Goal: Task Accomplishment & Management: Complete application form

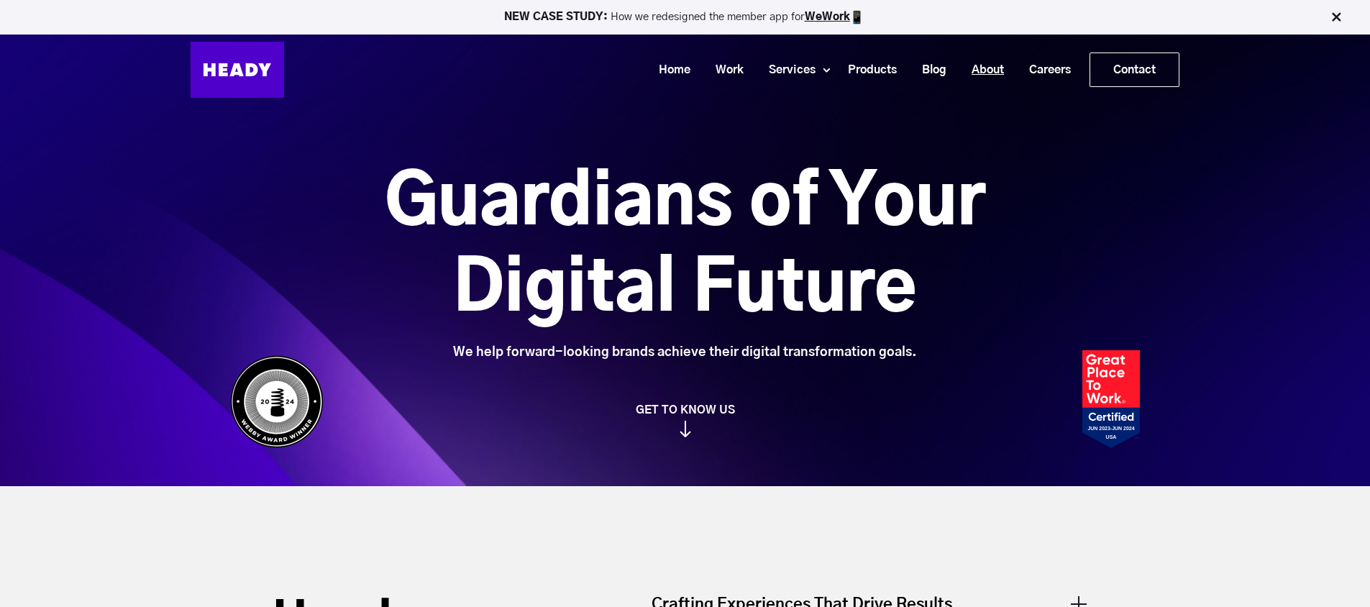
click at [989, 73] on link "About" at bounding box center [983, 70] width 58 height 27
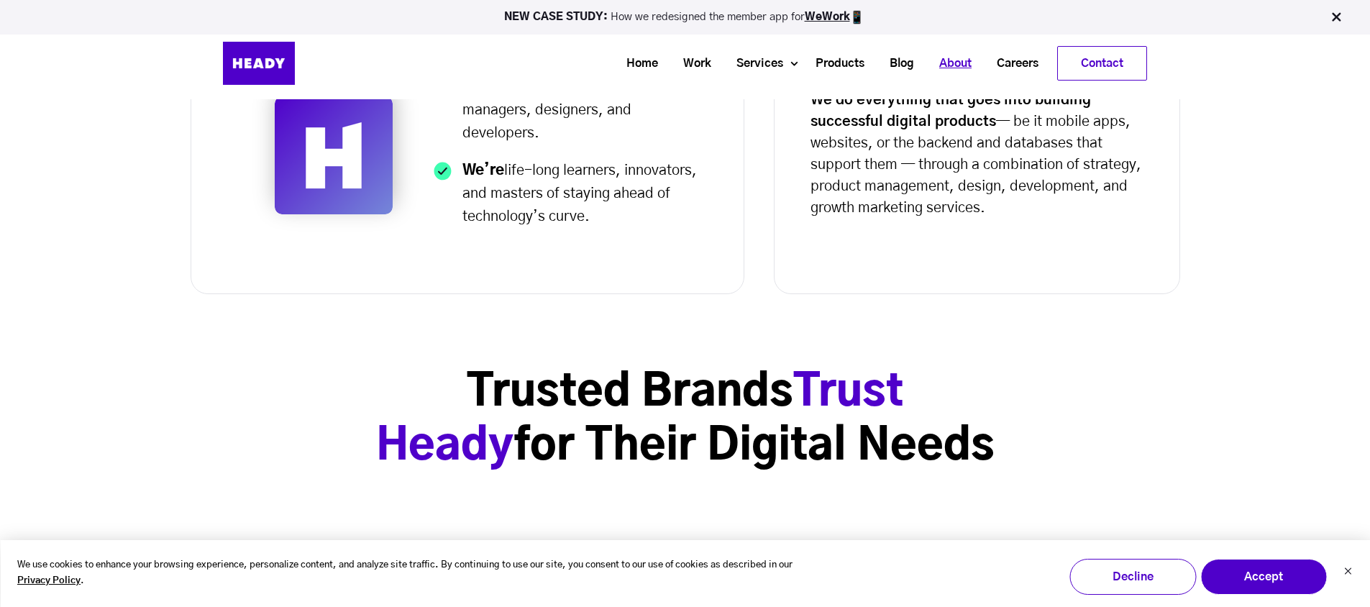
scroll to position [606, 0]
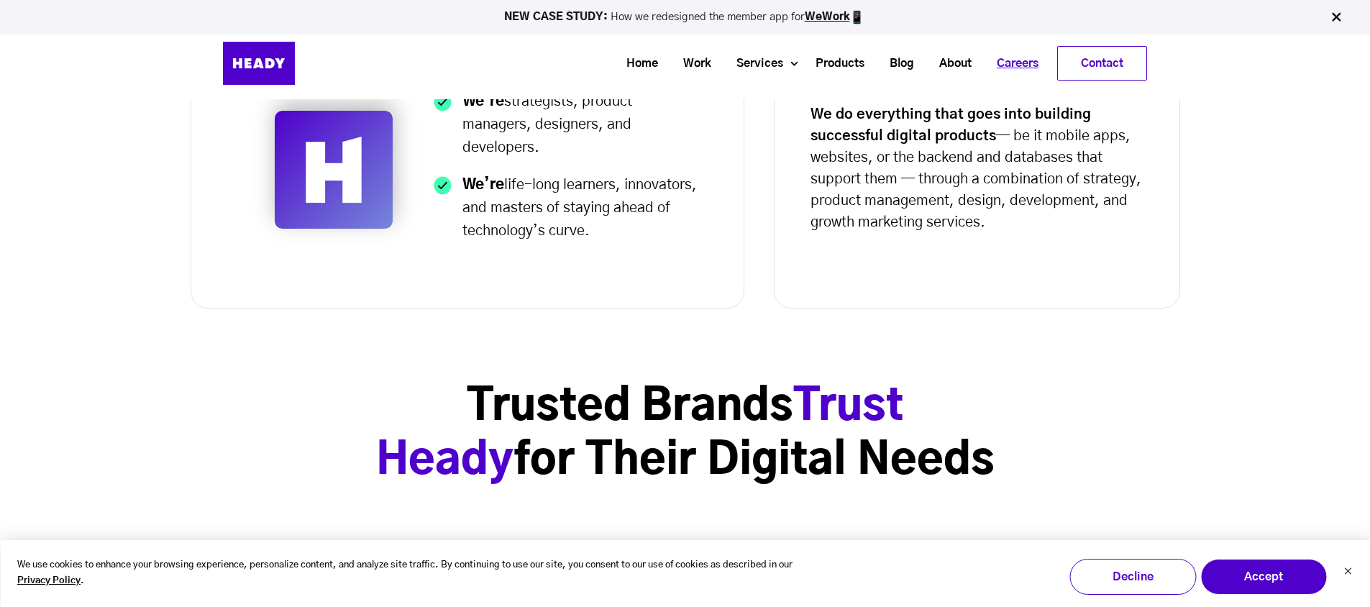
click at [1028, 63] on link "Careers" at bounding box center [1012, 63] width 67 height 27
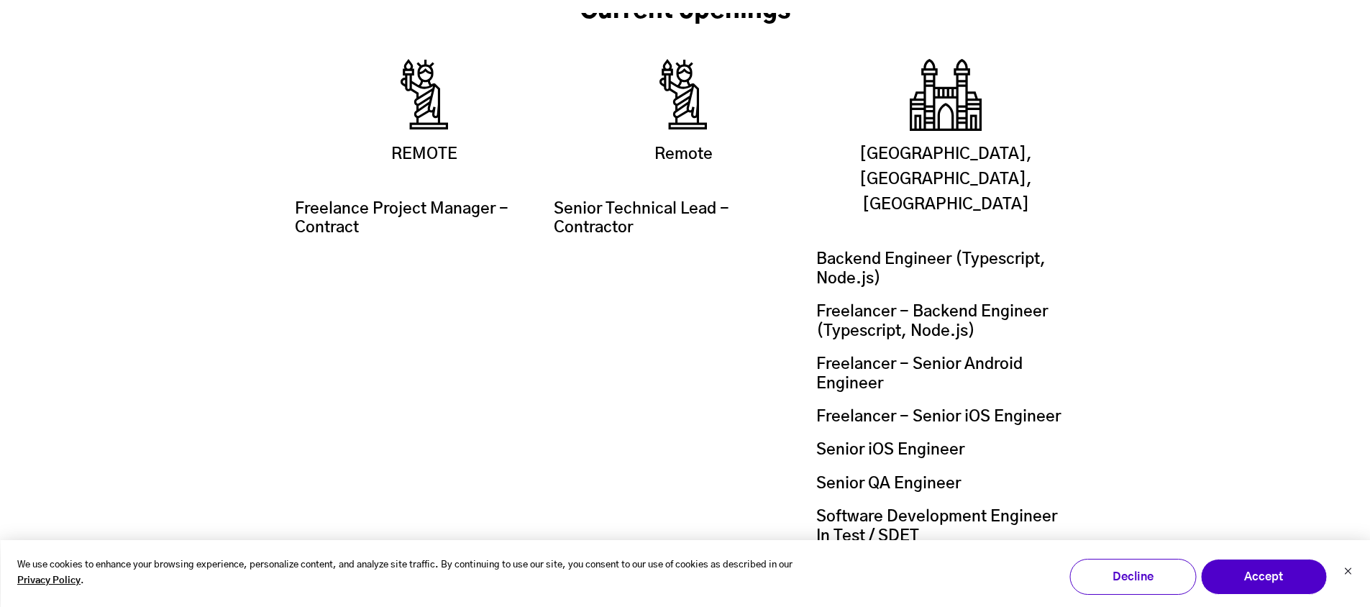
scroll to position [2556, 0]
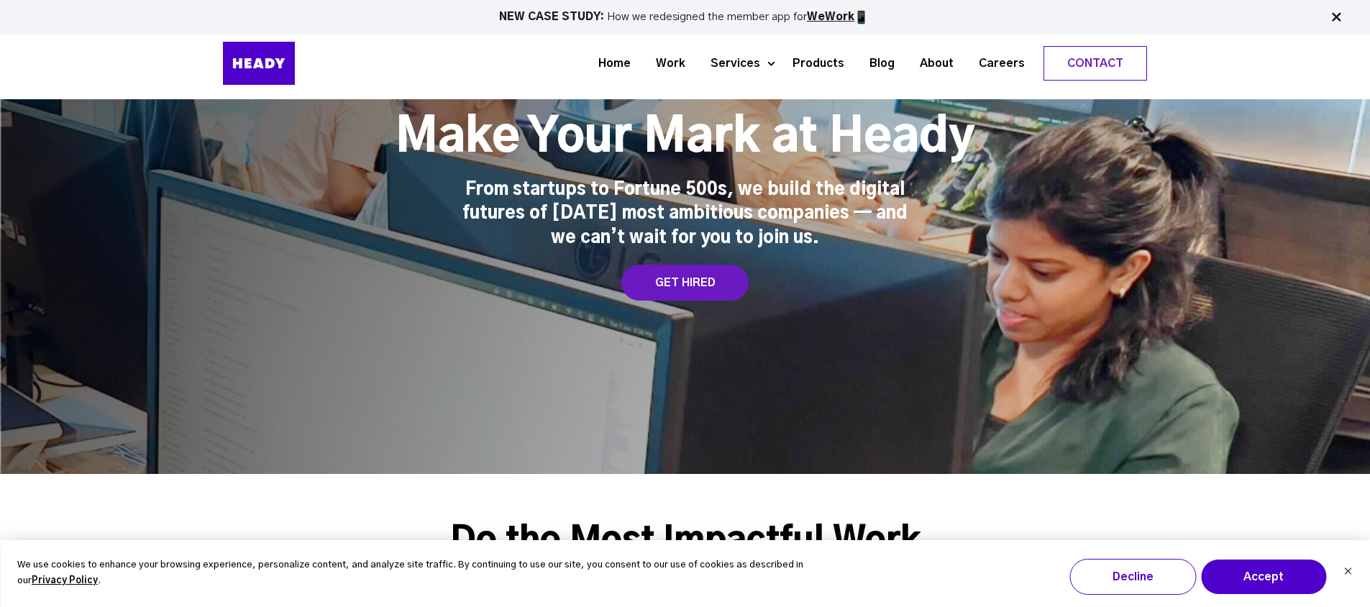
scroll to position [92, 0]
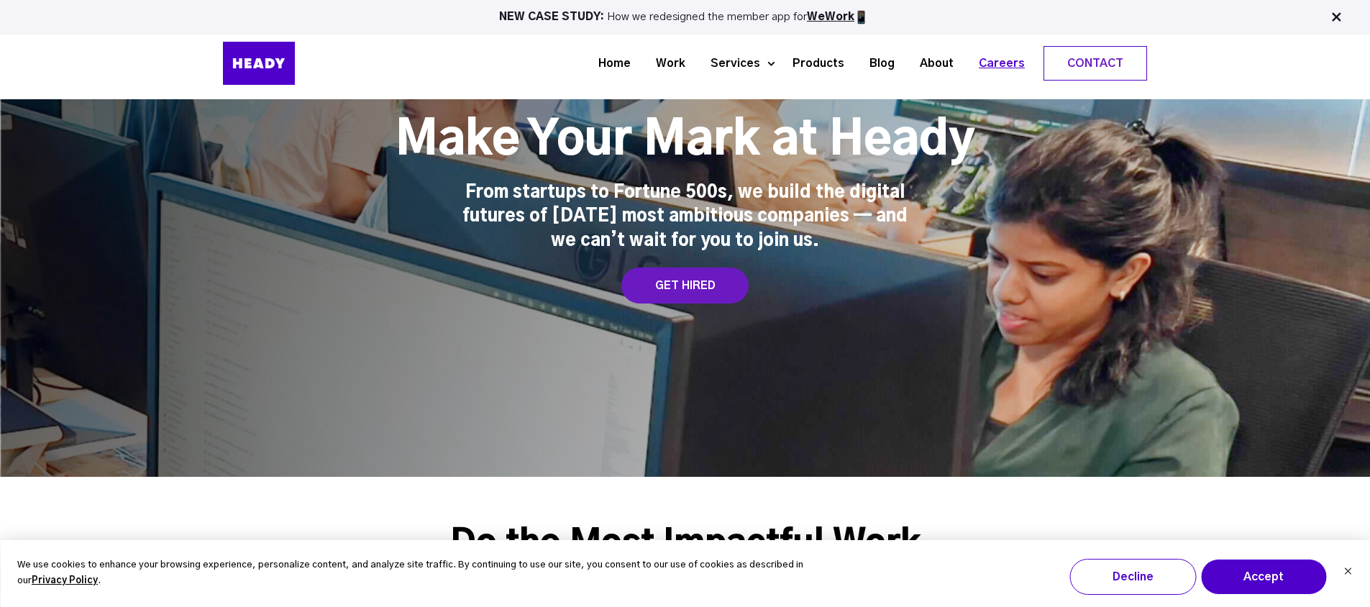
click at [1003, 63] on link "Careers" at bounding box center [996, 63] width 71 height 27
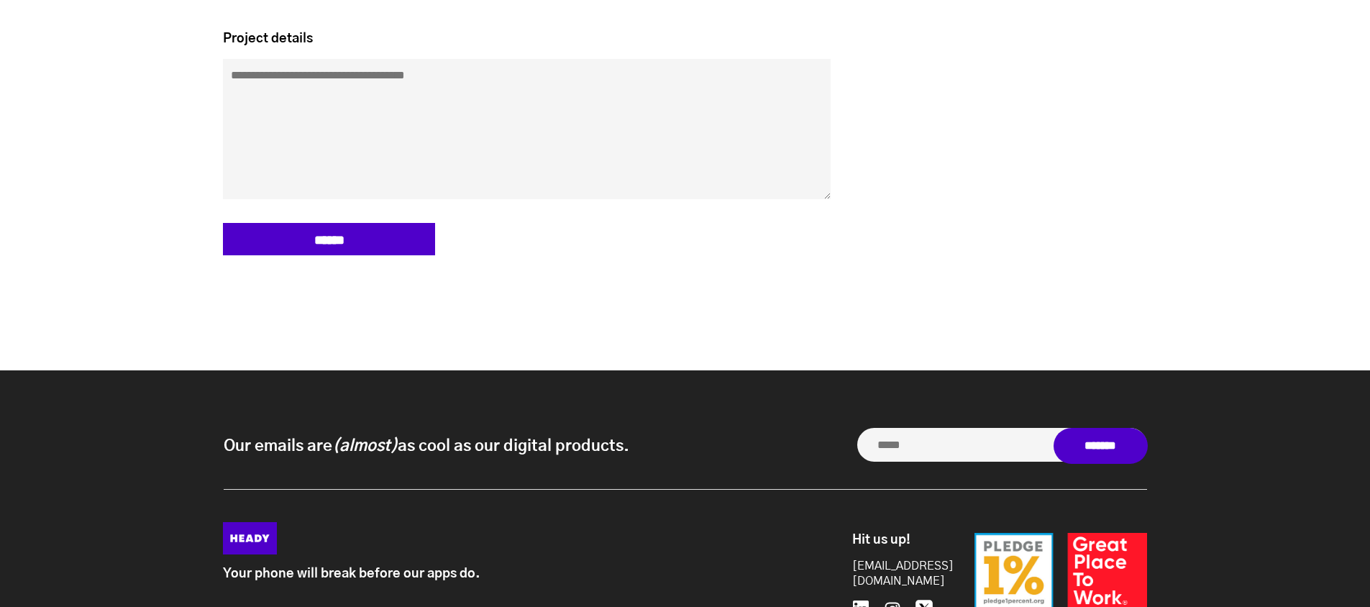
scroll to position [3754, 0]
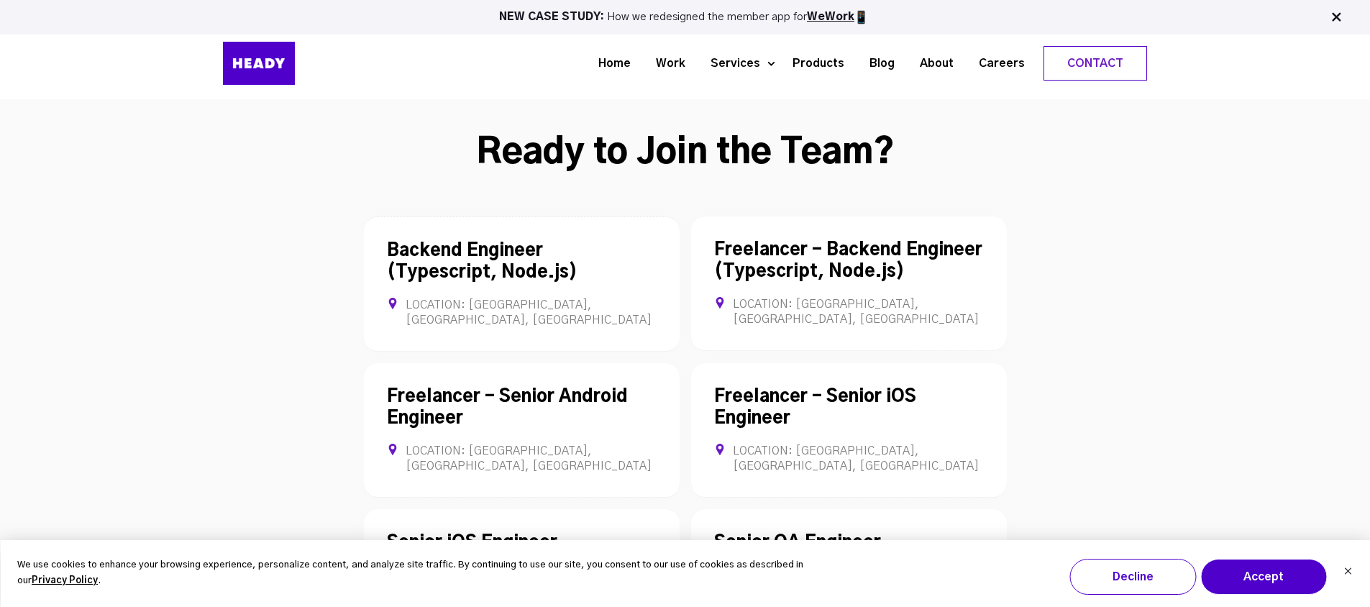
scroll to position [3857, 0]
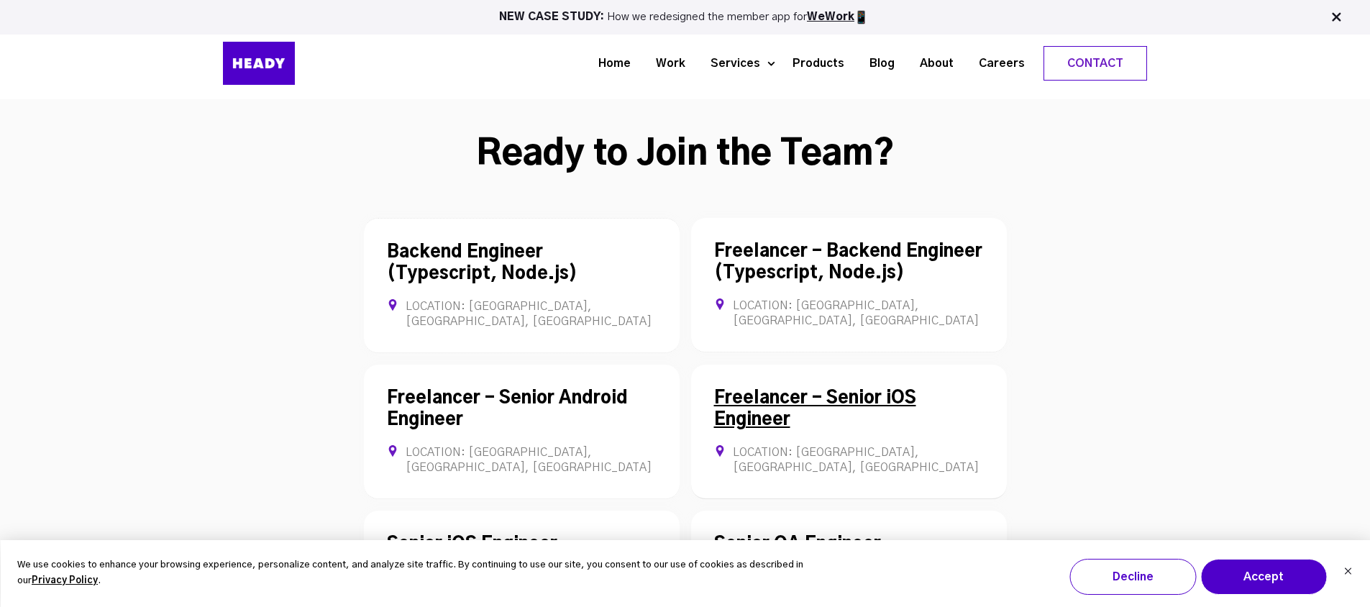
click at [769, 390] on link "Freelancer - Senior iOS Engineer" at bounding box center [815, 409] width 202 height 39
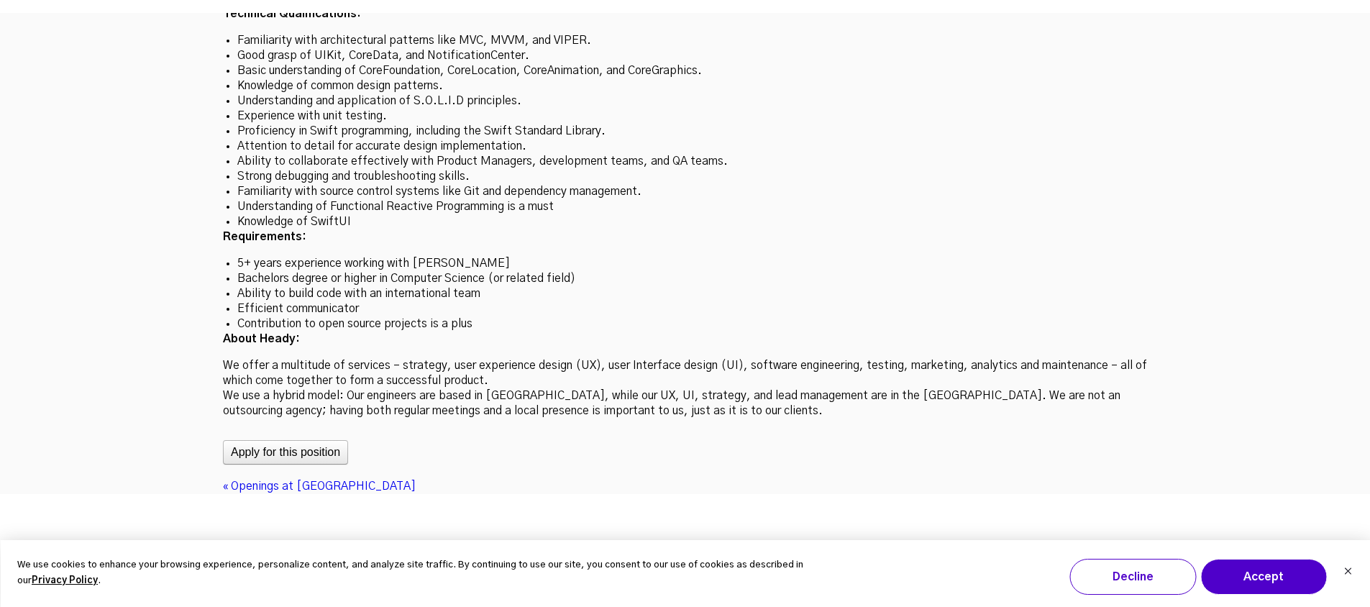
scroll to position [4234, 0]
click at [418, 364] on div "« Openings at Heady Freelancer - Senior iOS Engineer Location: [GEOGRAPHIC_DATA…" at bounding box center [685, 146] width 924 height 694
click at [321, 439] on button "Apply for this position" at bounding box center [285, 451] width 125 height 24
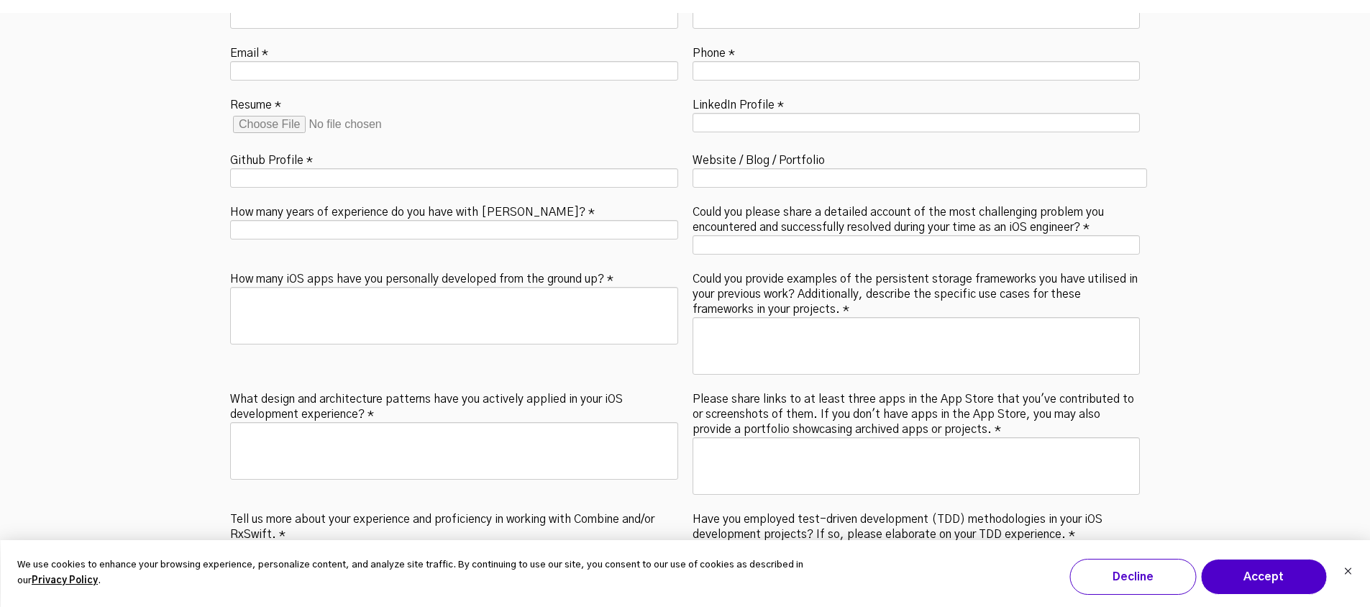
scroll to position [4701, 0]
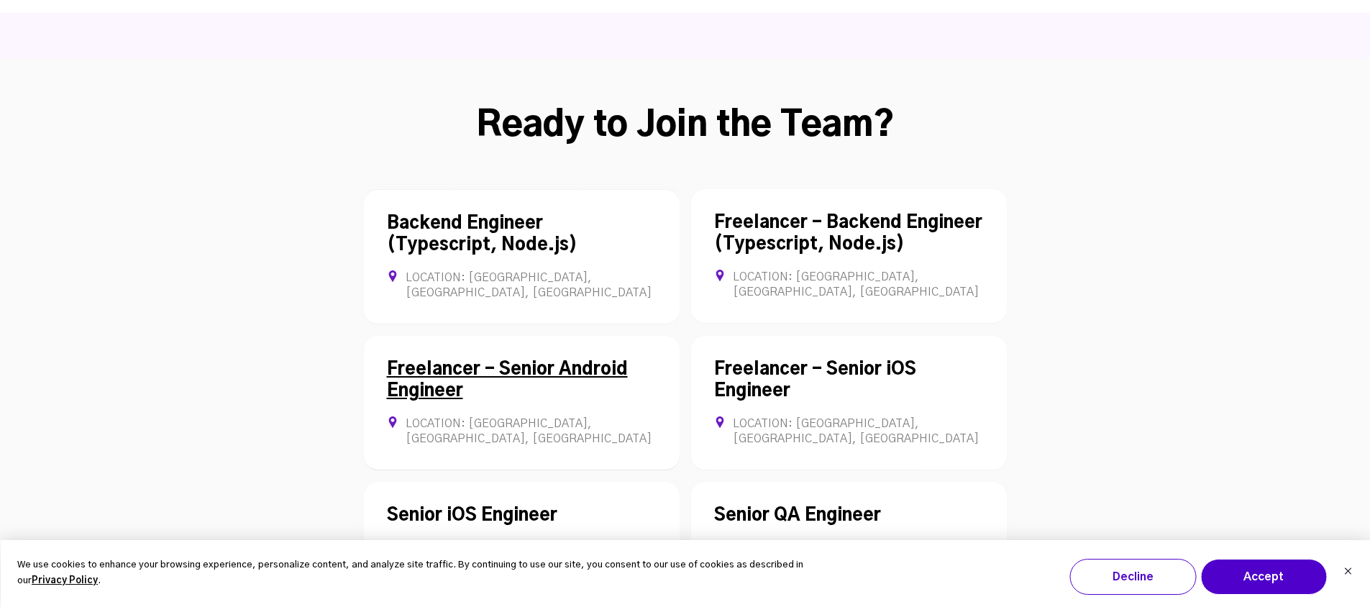
scroll to position [3945, 0]
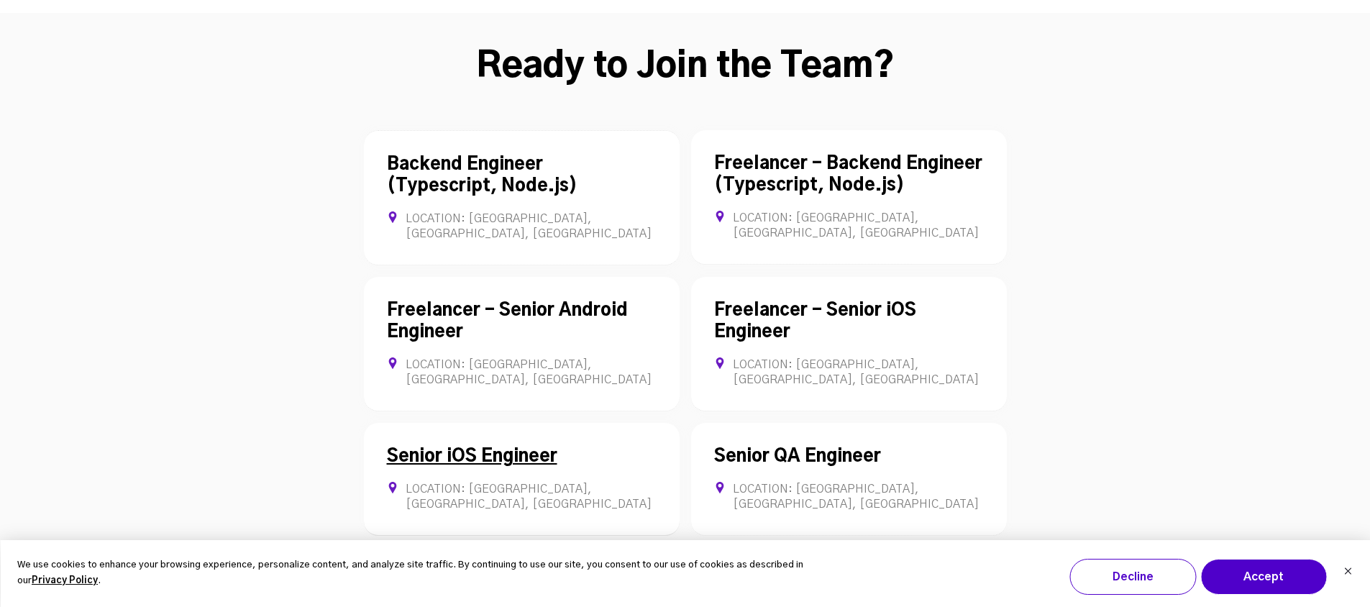
click at [468, 448] on link "Senior iOS Engineer" at bounding box center [472, 456] width 170 height 17
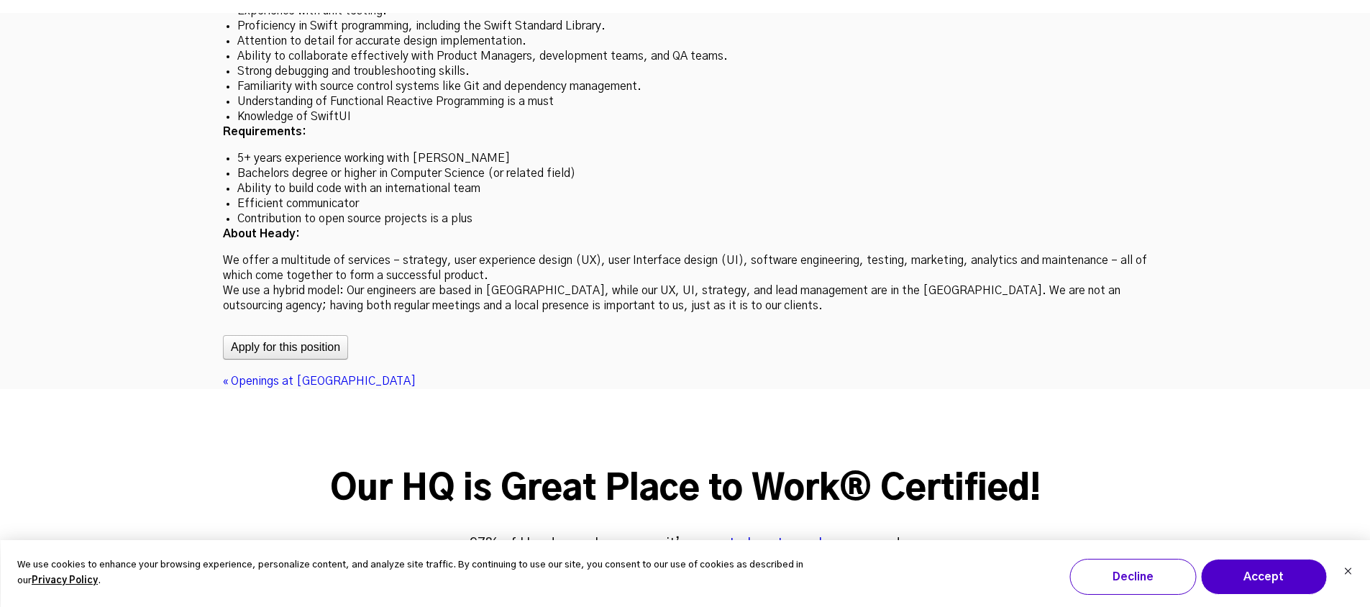
scroll to position [4338, 0]
click at [308, 336] on button "Apply for this position" at bounding box center [285, 348] width 125 height 24
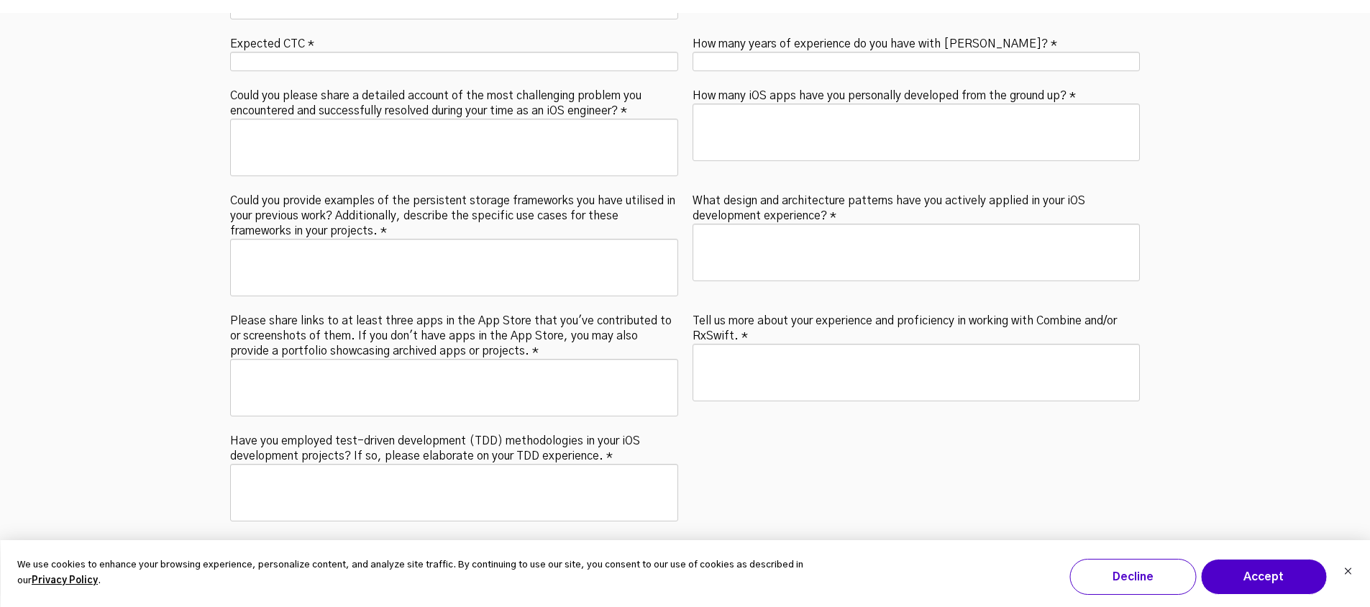
scroll to position [5138, 0]
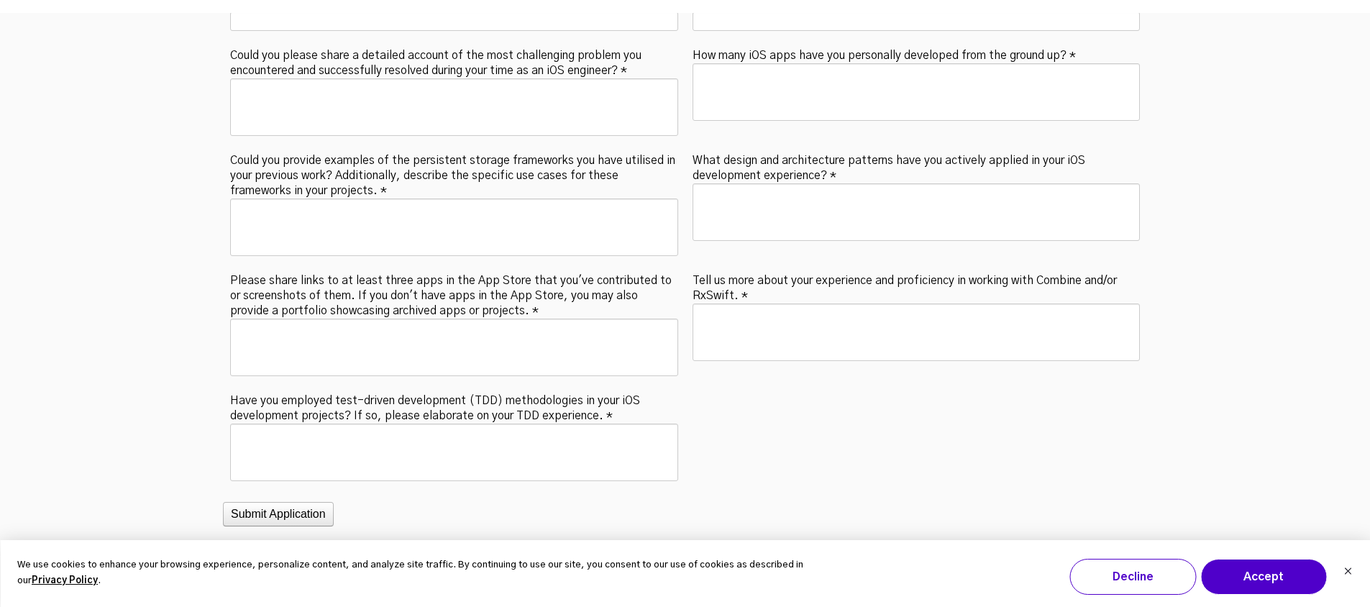
drag, startPoint x: 889, startPoint y: 332, endPoint x: 901, endPoint y: 326, distance: 13.8
click at [896, 328] on fieldset "First Name * Last Name * Email * Phone * Resume * LinkedIn Profile * Github Pro…" at bounding box center [685, 31] width 924 height 990
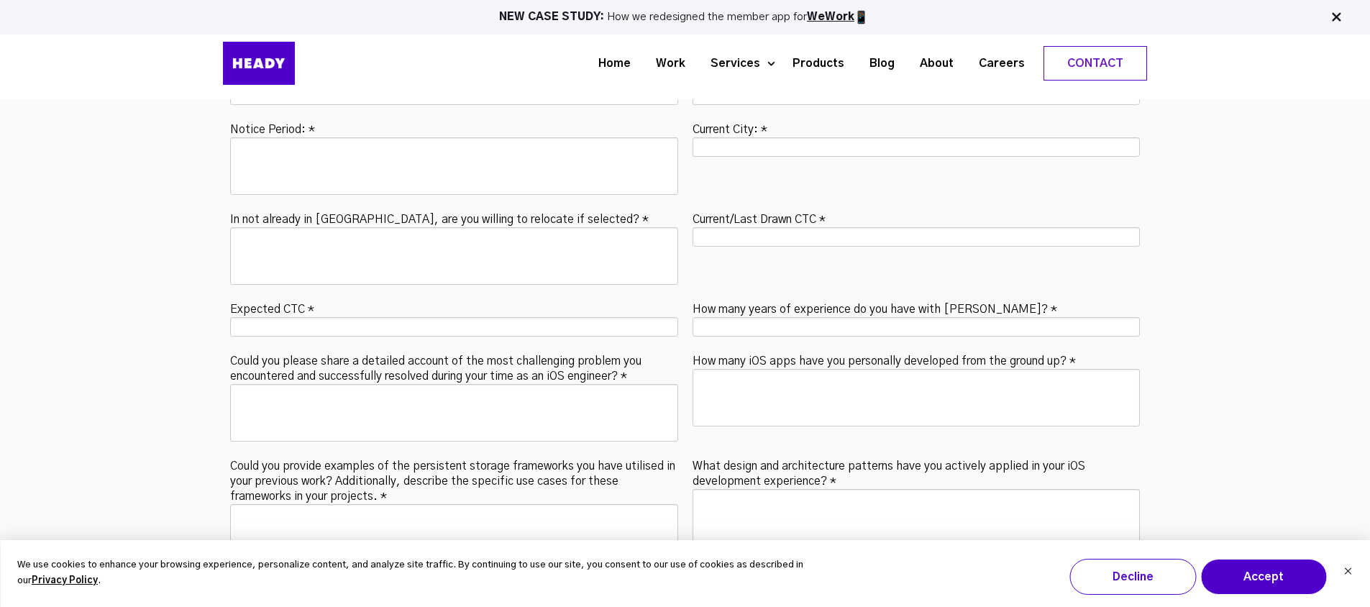
scroll to position [4846, 0]
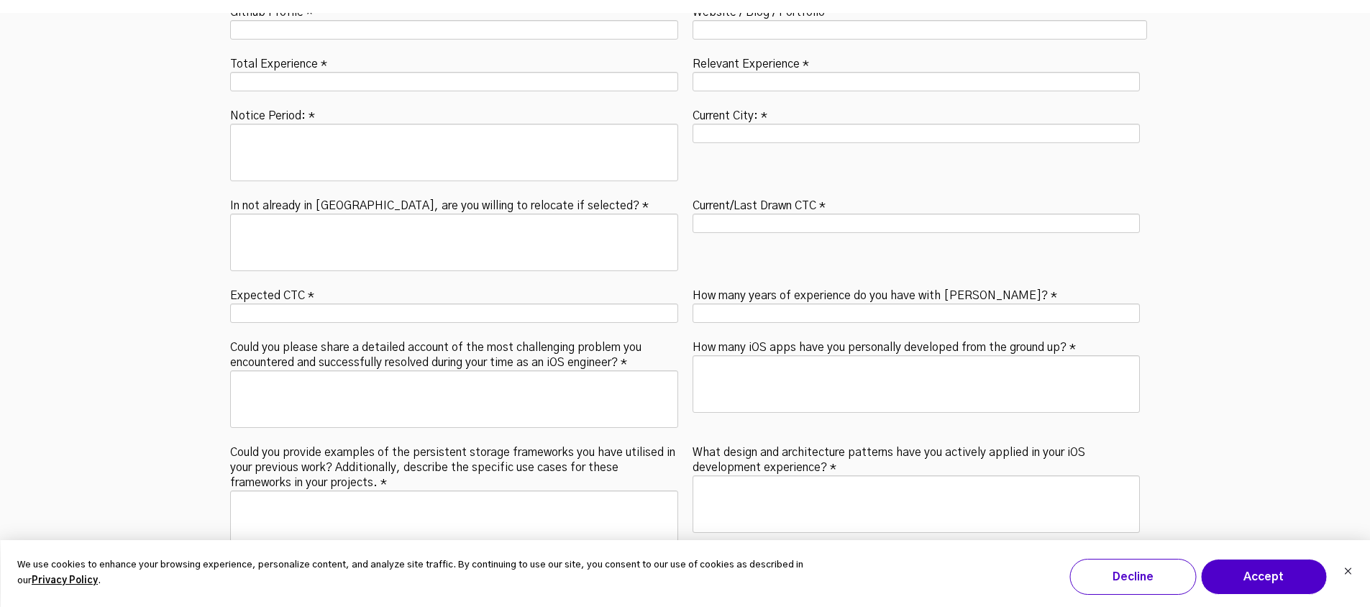
click at [311, 337] on label "Could you please share a detailed account of the most challenging problem you e…" at bounding box center [454, 354] width 448 height 34
click at [0, 0] on input "Could you please share a detailed account of the most challenging problem you e…" at bounding box center [0, 0] width 0 height 0
click at [311, 337] on label "Could you please share a detailed account of the most challenging problem you e…" at bounding box center [454, 354] width 448 height 34
click at [0, 0] on input "Could you please share a detailed account of the most challenging problem you e…" at bounding box center [0, 0] width 0 height 0
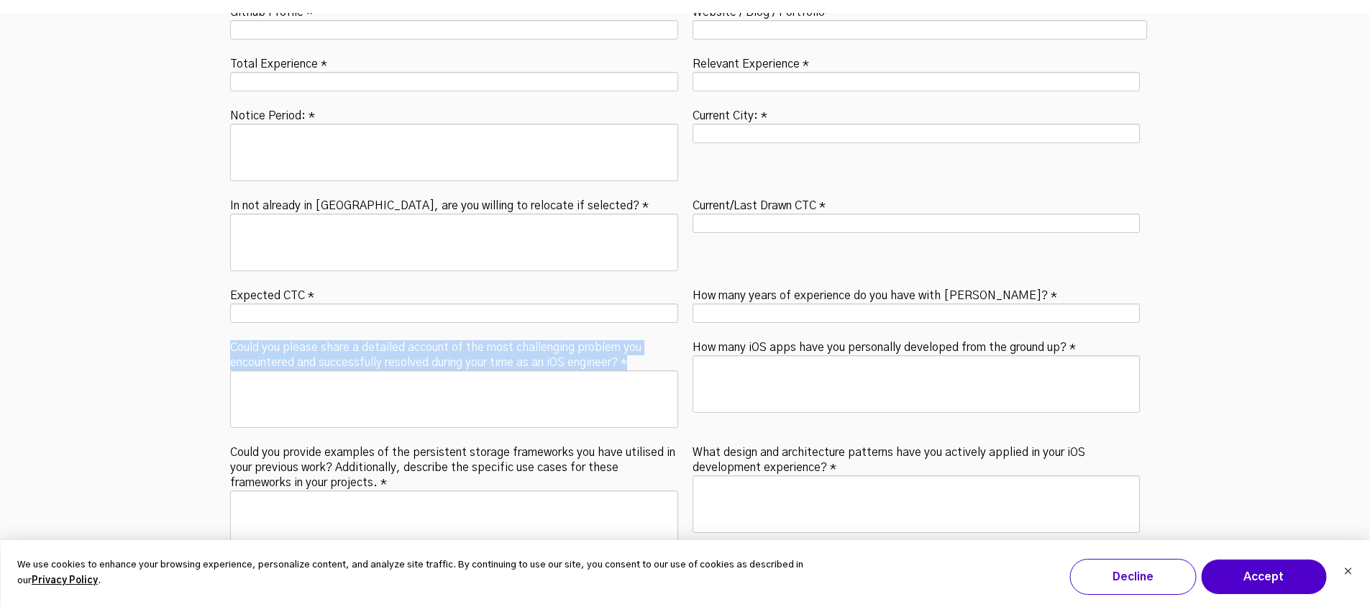
click at [311, 337] on label "Could you please share a detailed account of the most challenging problem you e…" at bounding box center [454, 354] width 448 height 34
click at [0, 0] on input "Could you please share a detailed account of the most challenging problem you e…" at bounding box center [0, 0] width 0 height 0
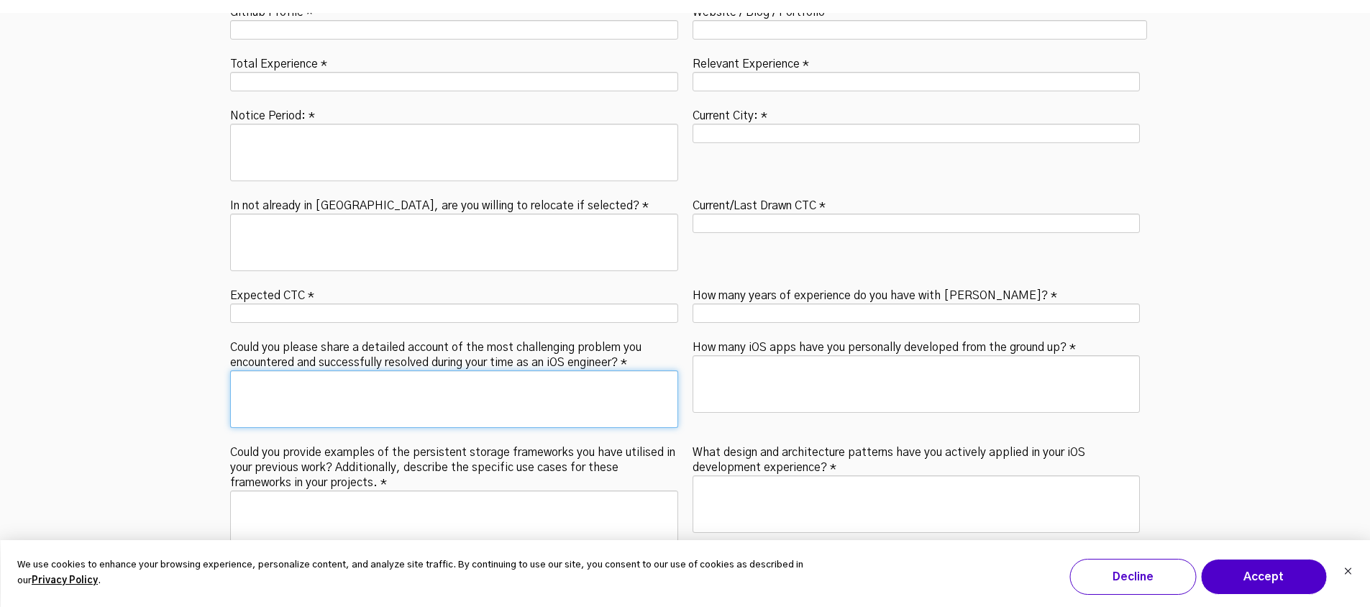
click at [402, 370] on textarea "Could you please share a detailed account of the most challenging problem you e…" at bounding box center [454, 399] width 448 height 58
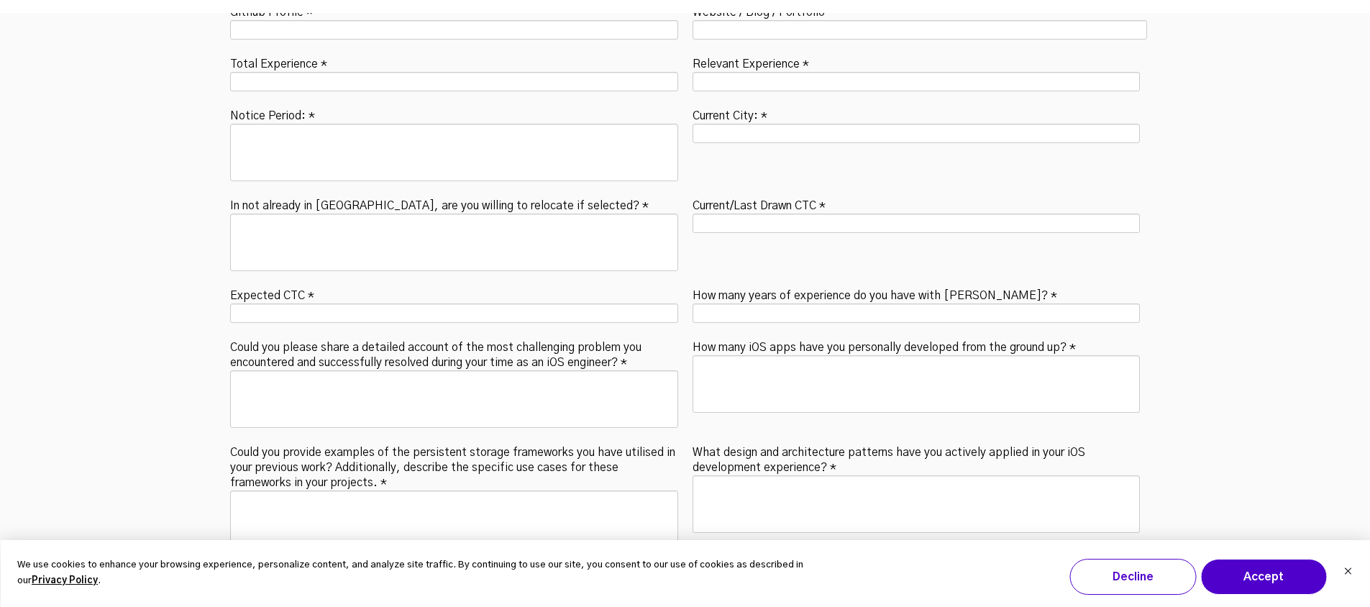
click at [493, 442] on label "Could you provide examples of the persistent storage frameworks you have utilis…" at bounding box center [454, 466] width 448 height 49
click at [0, 0] on textarea "Please share links to at least three apps in the App Store that you've contribu…" at bounding box center [0, 0] width 0 height 0
click at [493, 442] on label "Could you provide examples of the persistent storage frameworks you have utilis…" at bounding box center [454, 466] width 448 height 49
click at [0, 0] on textarea "Please share links to at least three apps in the App Store that you've contribu…" at bounding box center [0, 0] width 0 height 0
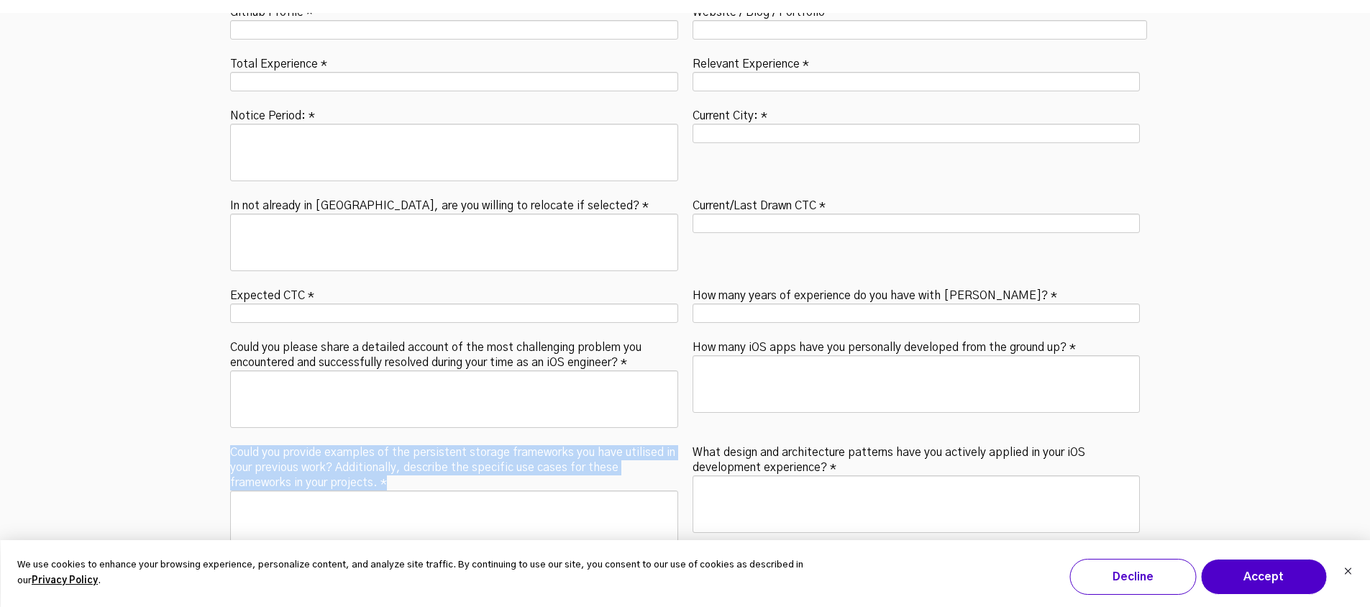
click at [493, 442] on label "Could you provide examples of the persistent storage frameworks you have utilis…" at bounding box center [454, 466] width 448 height 49
click at [0, 0] on textarea "Please share links to at least three apps in the App Store that you've contribu…" at bounding box center [0, 0] width 0 height 0
click at [444, 442] on label "Could you provide examples of the persistent storage frameworks you have utilis…" at bounding box center [454, 466] width 448 height 49
click at [0, 0] on textarea "Please share links to at least three apps in the App Store that you've contribu…" at bounding box center [0, 0] width 0 height 0
drag, startPoint x: 416, startPoint y: 411, endPoint x: 218, endPoint y: 385, distance: 199.5
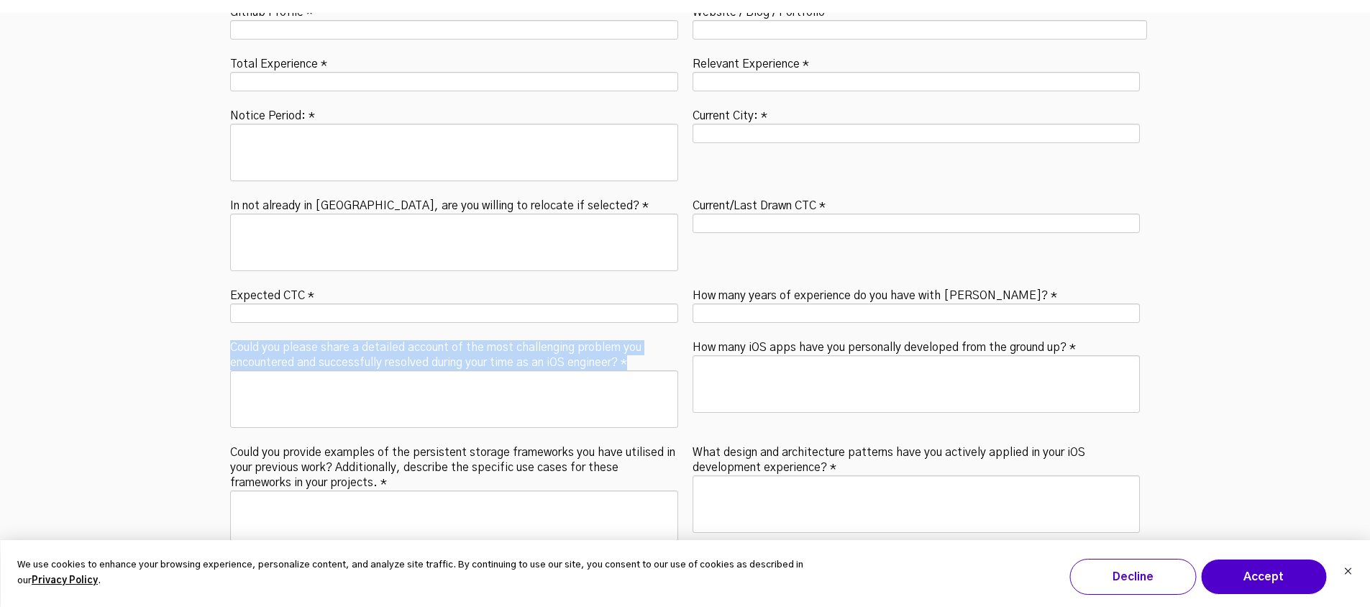
drag, startPoint x: 224, startPoint y: 274, endPoint x: 640, endPoint y: 296, distance: 416.9
click at [640, 337] on div "Could you please share a detailed account of the most challenging problem you e…" at bounding box center [454, 386] width 462 height 98
click at [640, 337] on label "Could you please share a detailed account of the most challenging problem you e…" at bounding box center [454, 354] width 448 height 34
click at [0, 0] on input "Could you please share a detailed account of the most challenging problem you e…" at bounding box center [0, 0] width 0 height 0
drag, startPoint x: 224, startPoint y: 272, endPoint x: 682, endPoint y: 293, distance: 459.3
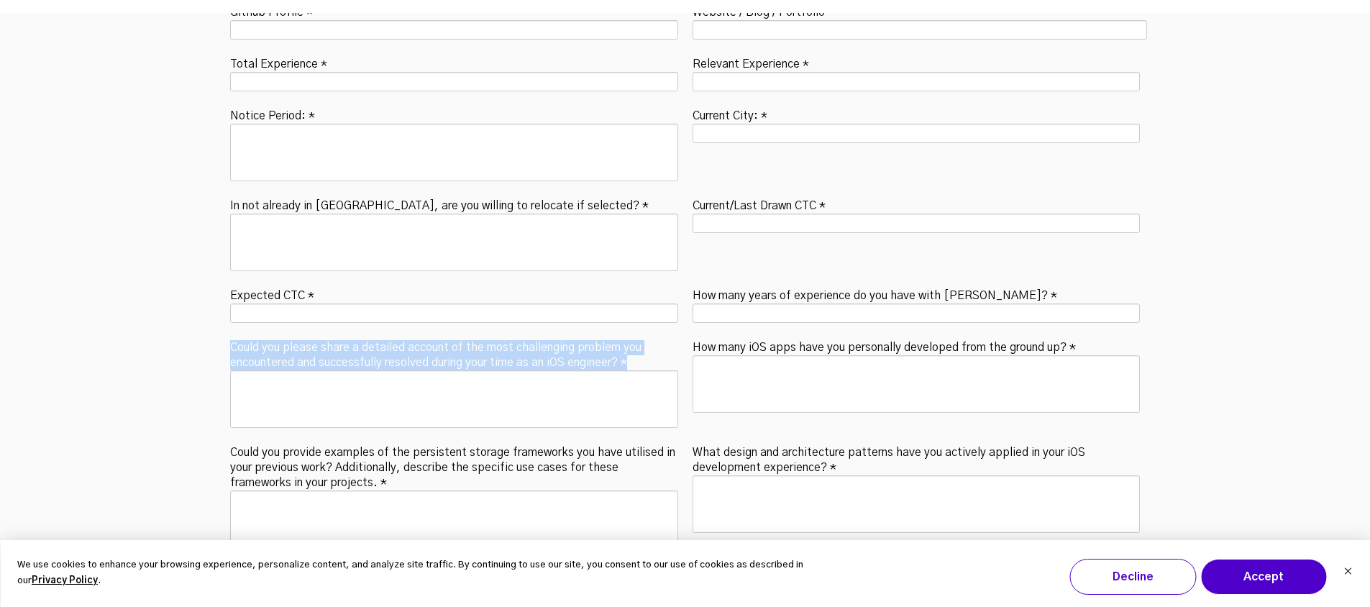
click at [682, 337] on div "Could you please share a detailed account of the most challenging problem you e…" at bounding box center [454, 386] width 462 height 98
click at [630, 337] on label "Could you please share a detailed account of the most challenging problem you e…" at bounding box center [454, 354] width 448 height 34
click at [0, 0] on input "Could you please share a detailed account of the most challenging problem you e…" at bounding box center [0, 0] width 0 height 0
drag, startPoint x: 641, startPoint y: 293, endPoint x: 124, endPoint y: 252, distance: 519.4
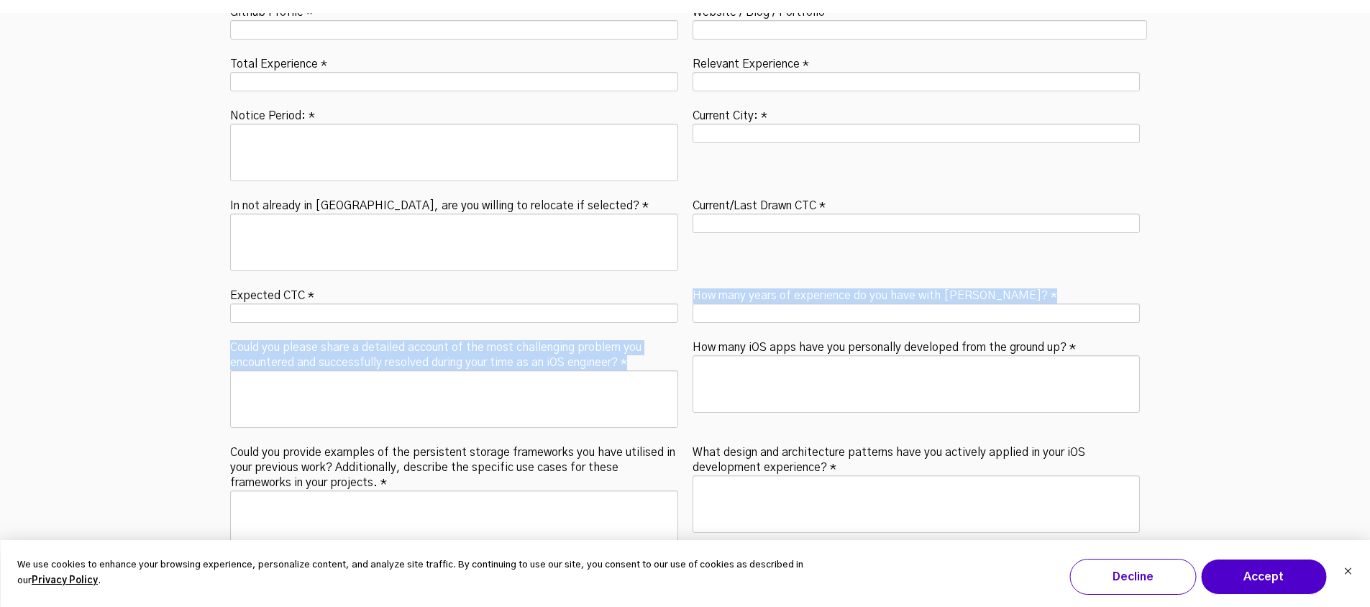
drag, startPoint x: 165, startPoint y: 275, endPoint x: 176, endPoint y: 275, distance: 10.8
drag, startPoint x: 206, startPoint y: 273, endPoint x: 641, endPoint y: 304, distance: 436.2
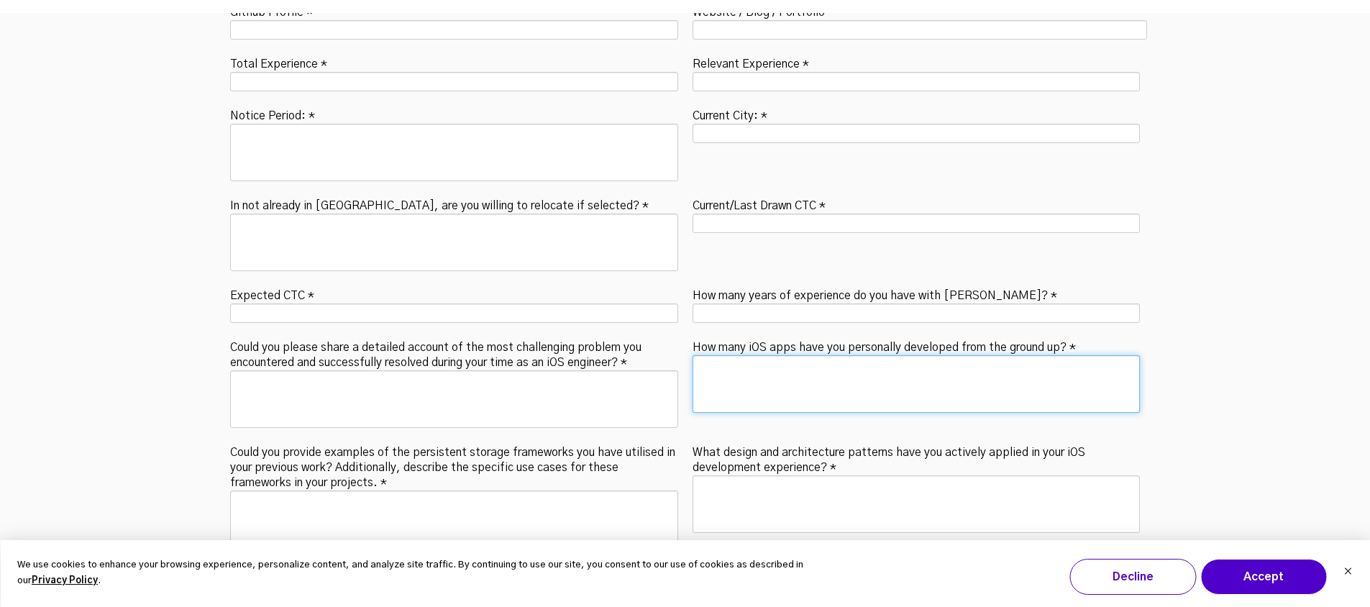
click at [910, 355] on textarea "How many years of experience do you have with Swift? *" at bounding box center [916, 384] width 448 height 58
click at [928, 442] on label "What design and architecture patterns have you actively applied in your iOS dev…" at bounding box center [916, 459] width 448 height 34
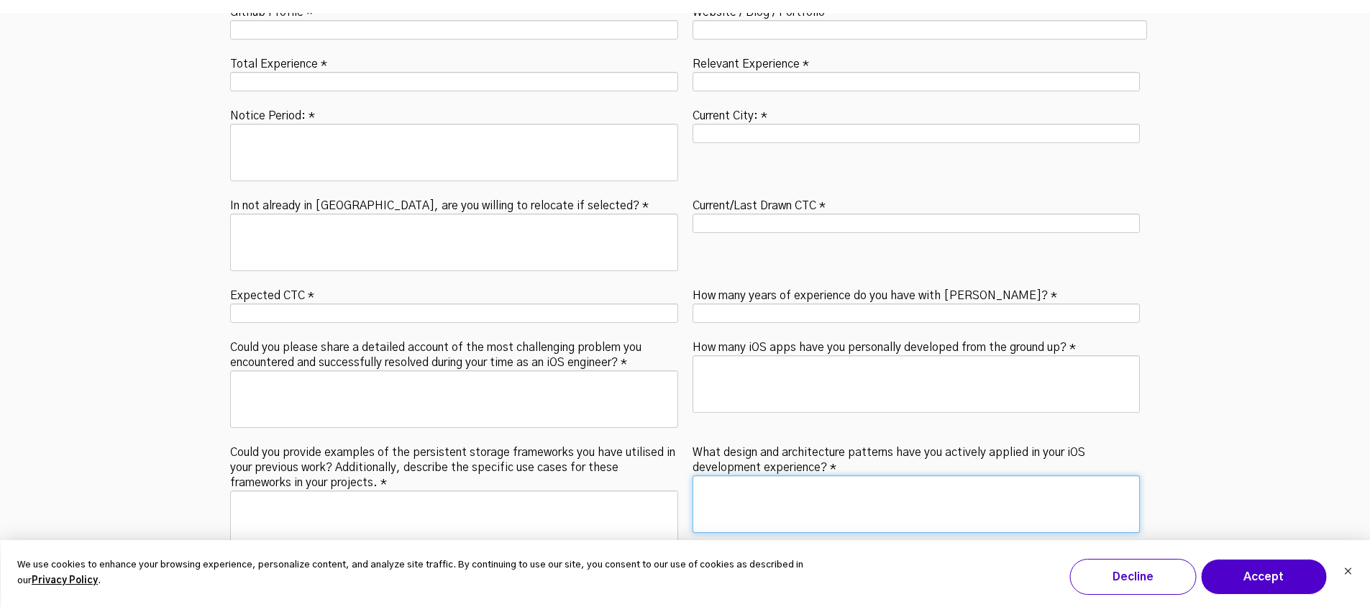
click at [928, 475] on textarea "What design and architecture patterns have you actively applied in your iOS dev…" at bounding box center [916, 504] width 448 height 58
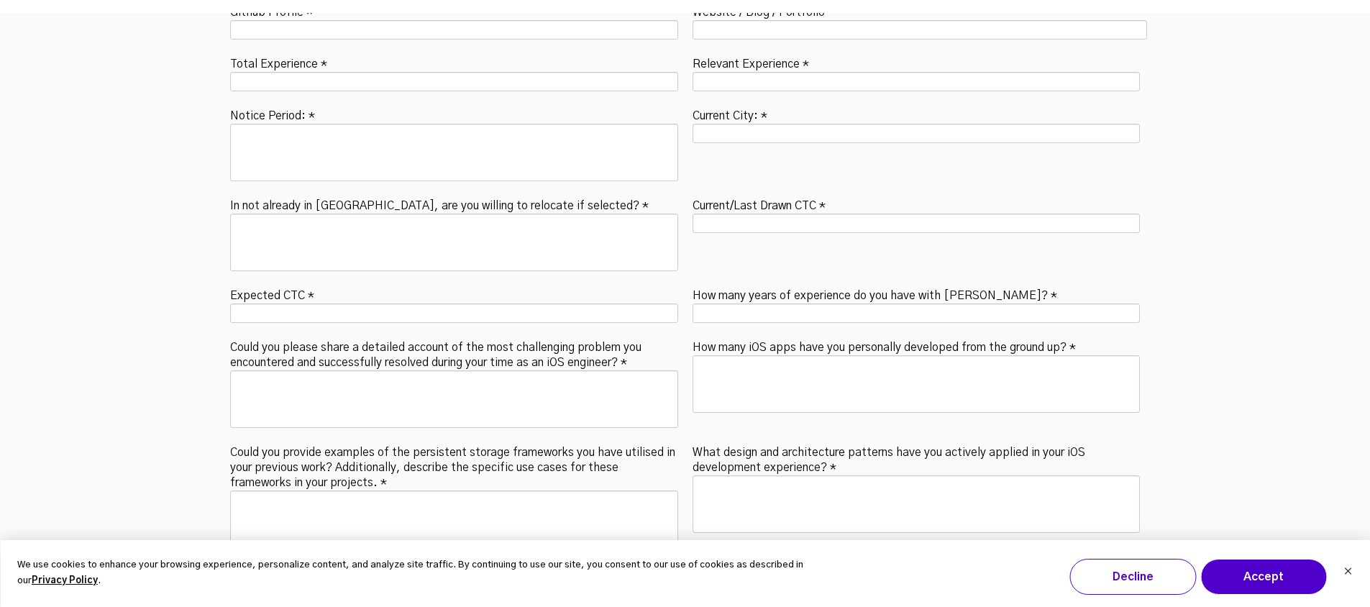
click at [928, 442] on label "What design and architecture patterns have you actively applied in your iOS dev…" at bounding box center [916, 459] width 448 height 34
click at [928, 475] on textarea "What design and architecture patterns have you actively applied in your iOS dev…" at bounding box center [916, 504] width 448 height 58
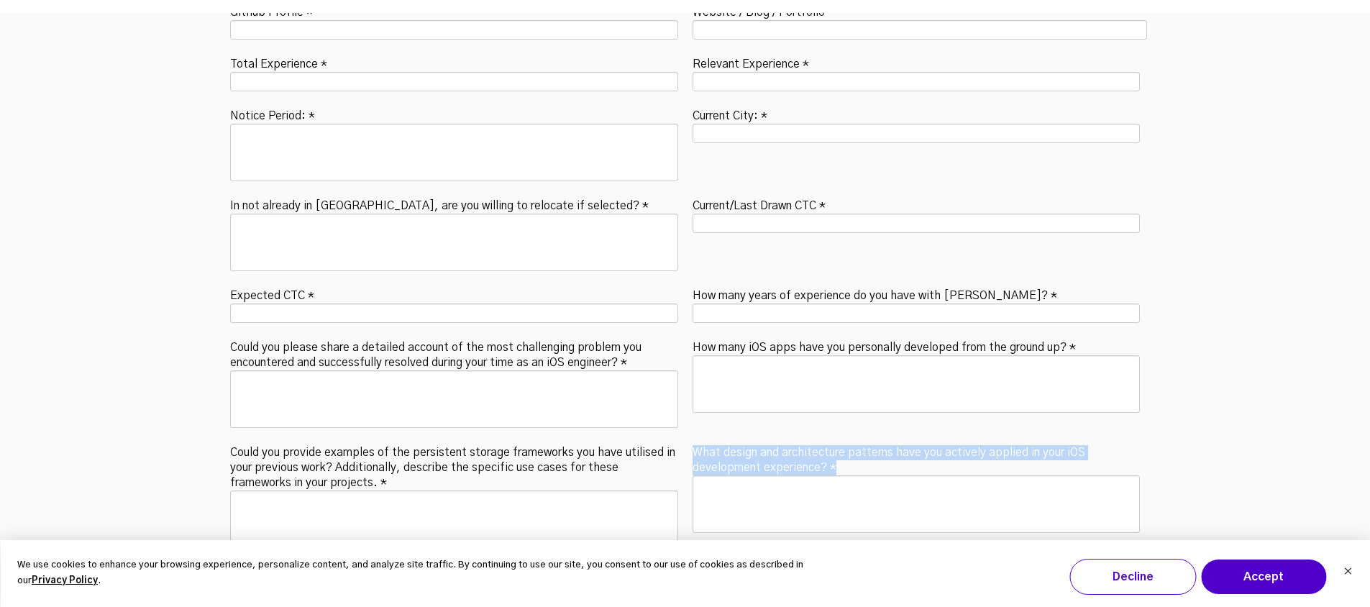
click at [928, 442] on label "What design and architecture patterns have you actively applied in your iOS dev…" at bounding box center [916, 459] width 448 height 34
click at [928, 475] on textarea "What design and architecture patterns have you actively applied in your iOS dev…" at bounding box center [916, 504] width 448 height 58
click at [928, 442] on label "What design and architecture patterns have you actively applied in your iOS dev…" at bounding box center [916, 459] width 448 height 34
click at [928, 475] on textarea "What design and architecture patterns have you actively applied in your iOS dev…" at bounding box center [916, 504] width 448 height 58
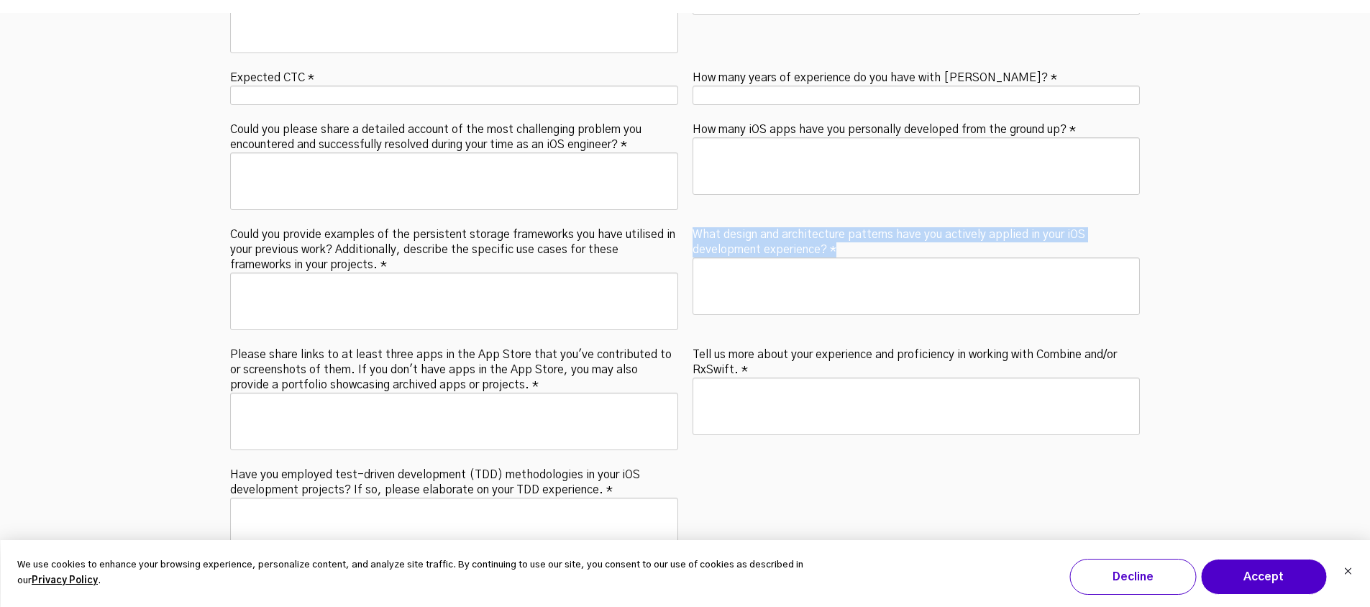
scroll to position [5067, 0]
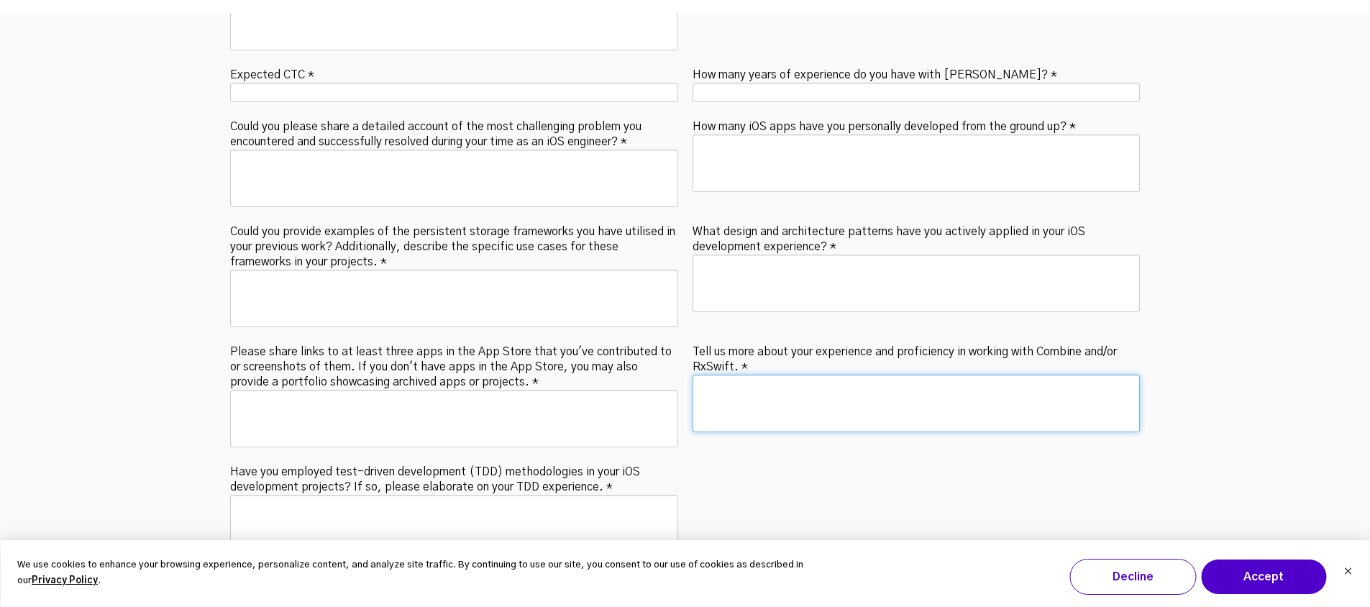
click at [783, 375] on textarea "Tell us more about your experience and proficiency in working with Combine and/…" at bounding box center [916, 404] width 448 height 58
drag, startPoint x: 772, startPoint y: 306, endPoint x: 677, endPoint y: 290, distance: 96.4
click at [675, 290] on fieldset "First Name * Last Name * Email * Phone * Resume * LinkedIn Profile * Github Pro…" at bounding box center [685, 102] width 924 height 990
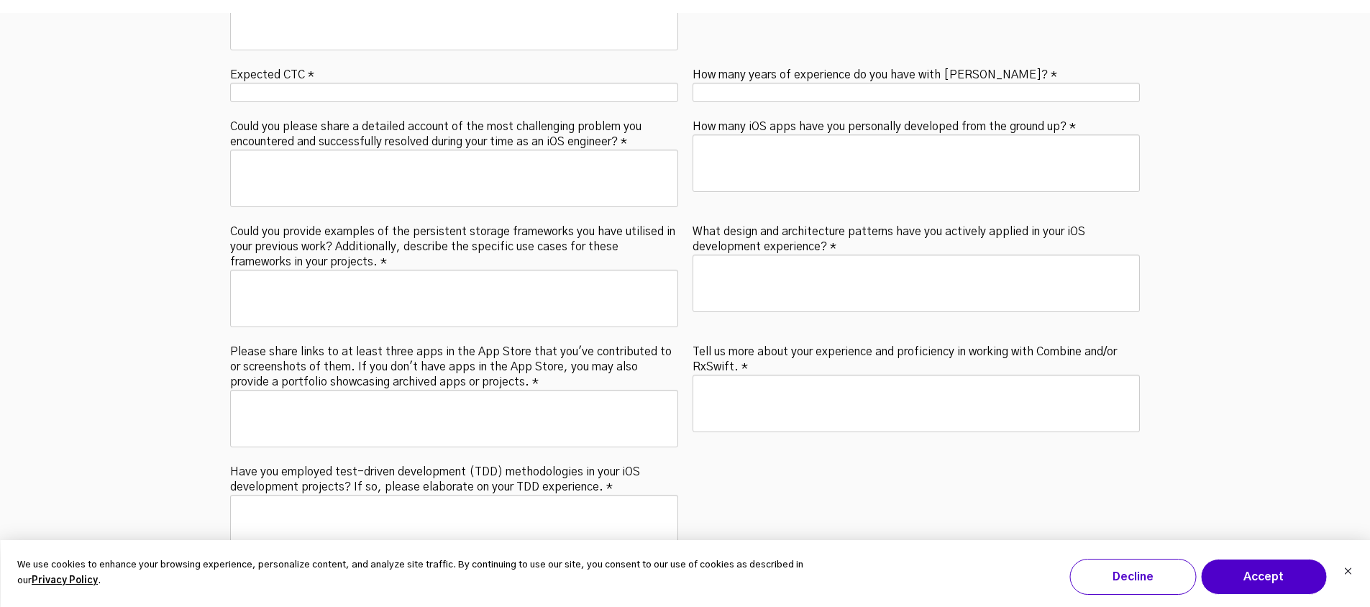
click at [708, 341] on label "Tell us more about your experience and proficiency in working with Combine and/…" at bounding box center [916, 358] width 448 height 34
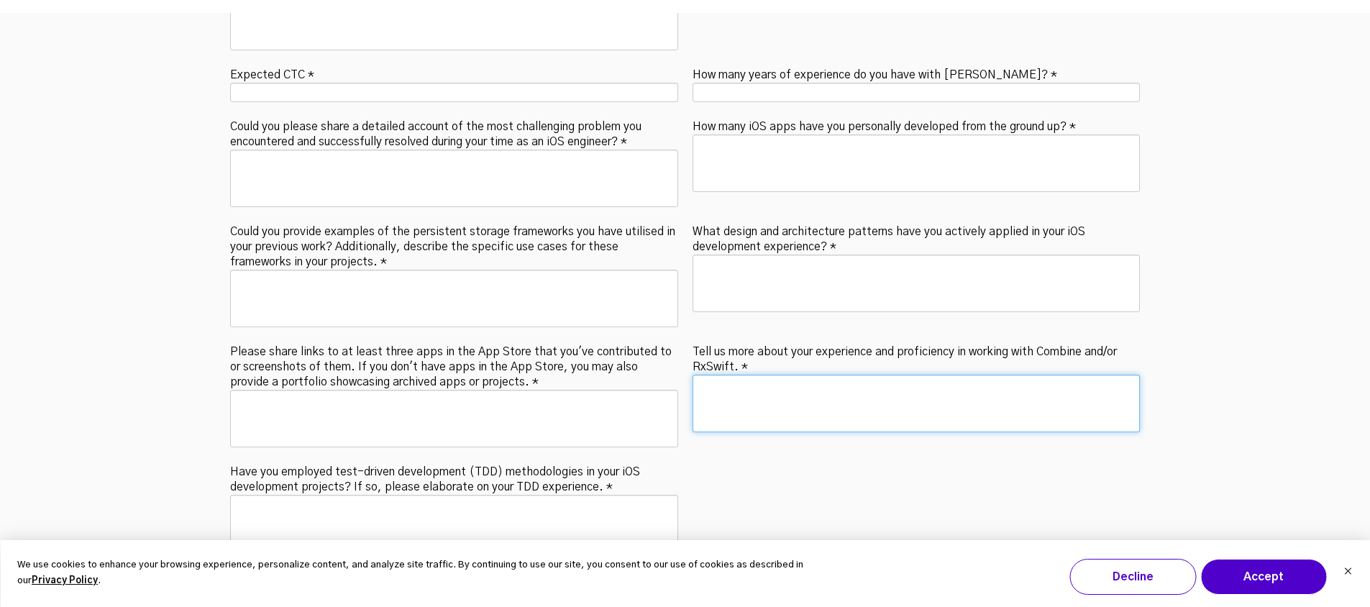
click at [708, 375] on textarea "Tell us more about your experience and proficiency in working with Combine and/…" at bounding box center [916, 404] width 448 height 58
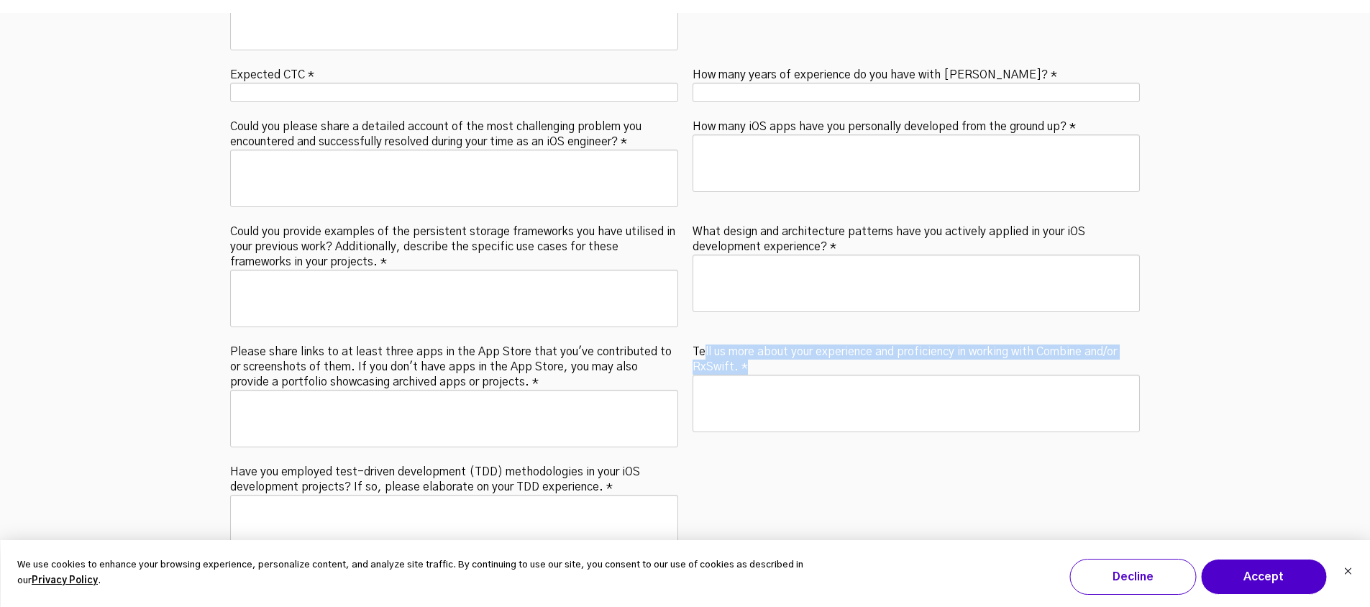
drag, startPoint x: 701, startPoint y: 280, endPoint x: 761, endPoint y: 294, distance: 61.4
click at [761, 341] on label "Tell us more about your experience and proficiency in working with Combine and/…" at bounding box center [916, 358] width 448 height 34
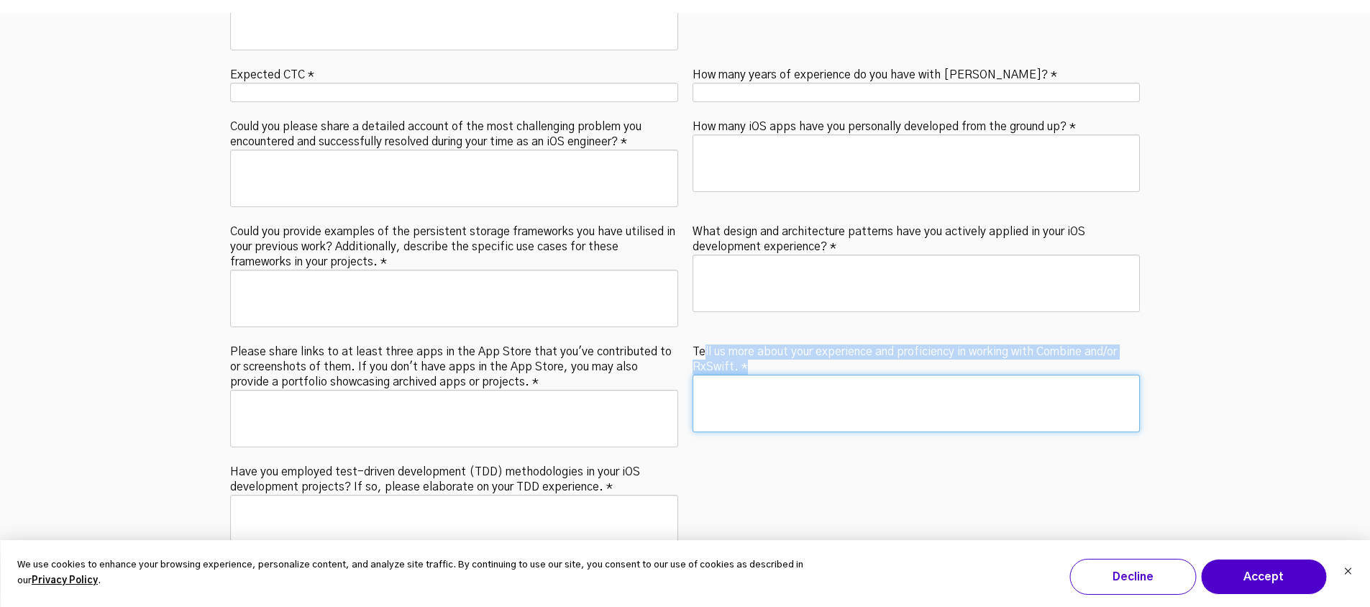
click at [761, 375] on textarea "Tell us more about your experience and proficiency in working with Combine and/…" at bounding box center [916, 404] width 448 height 58
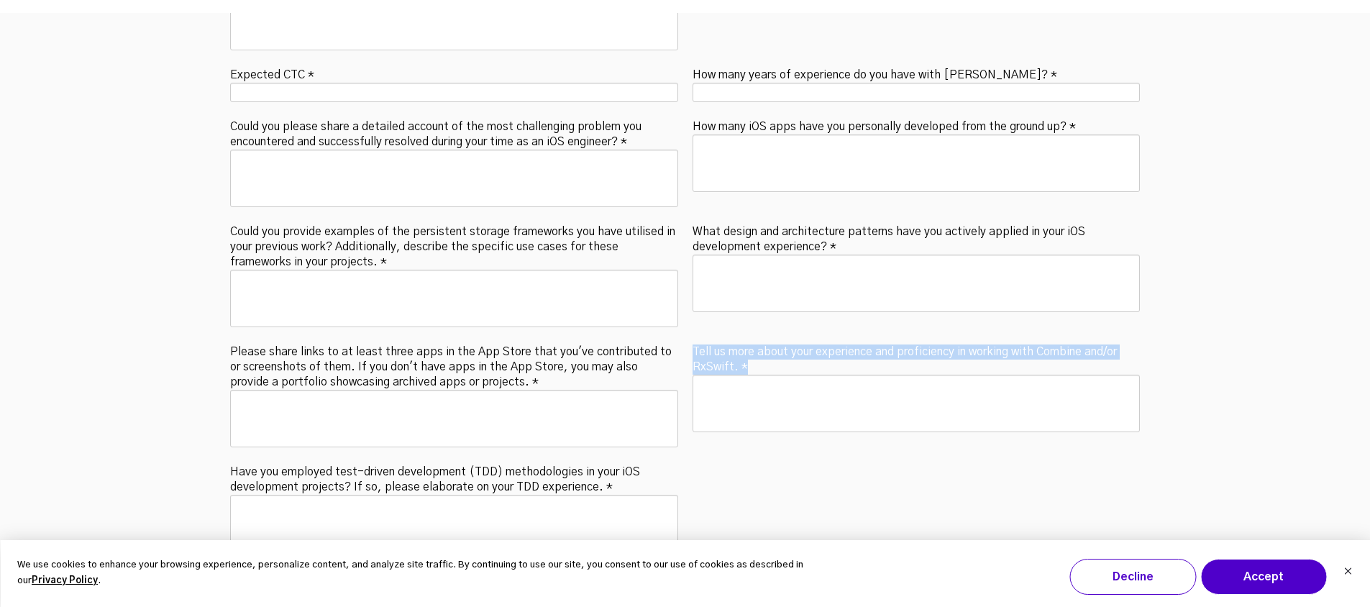
drag, startPoint x: 756, startPoint y: 296, endPoint x: 689, endPoint y: 288, distance: 67.3
click at [689, 341] on div "Tell us more about your experience and proficiency in working with Combine and/…" at bounding box center [916, 390] width 462 height 98
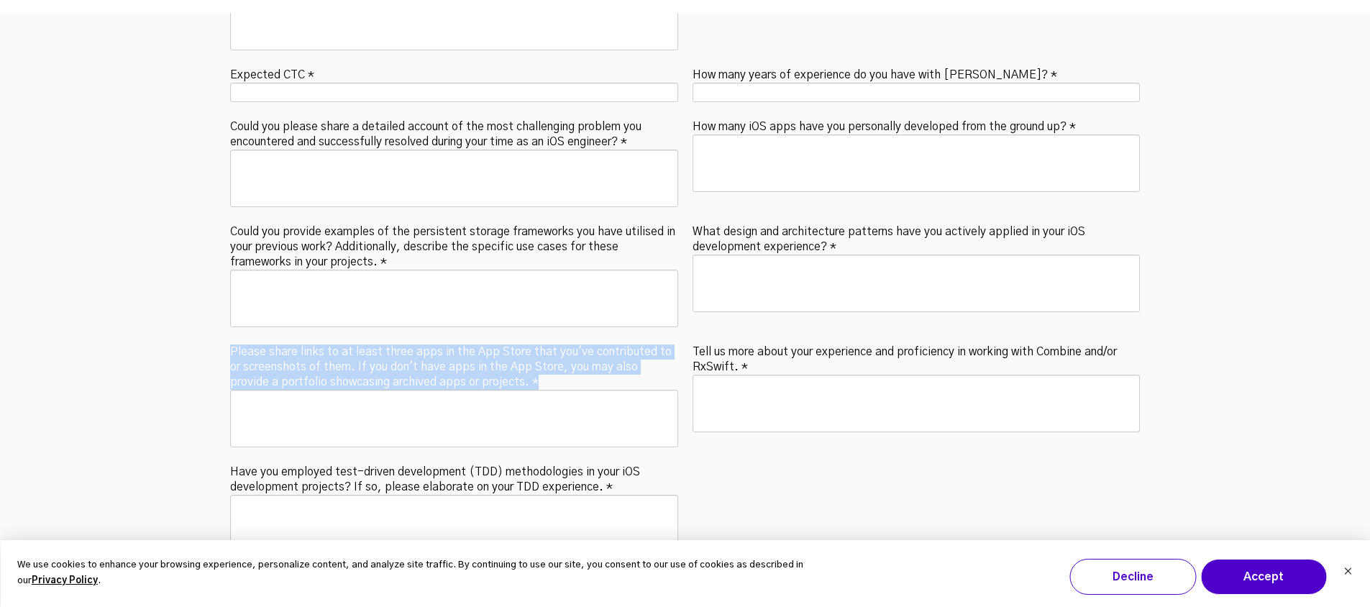
drag, startPoint x: 514, startPoint y: 307, endPoint x: 219, endPoint y: 280, distance: 296.0
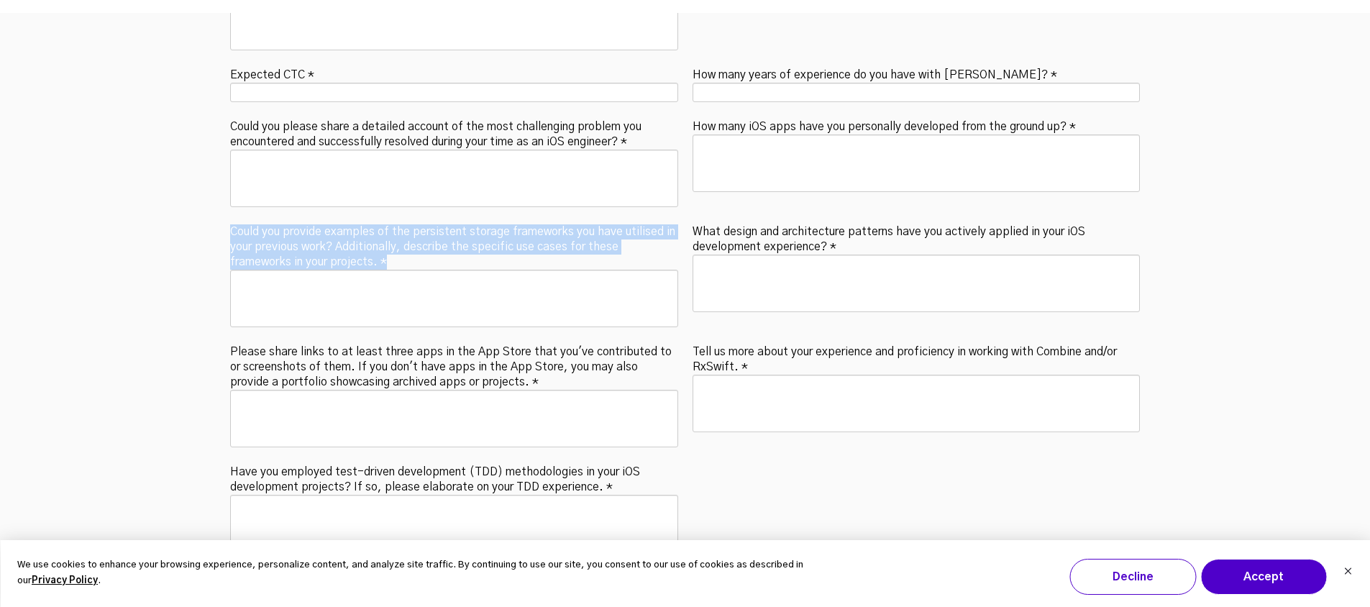
drag, startPoint x: 422, startPoint y: 195, endPoint x: 221, endPoint y: 165, distance: 203.6
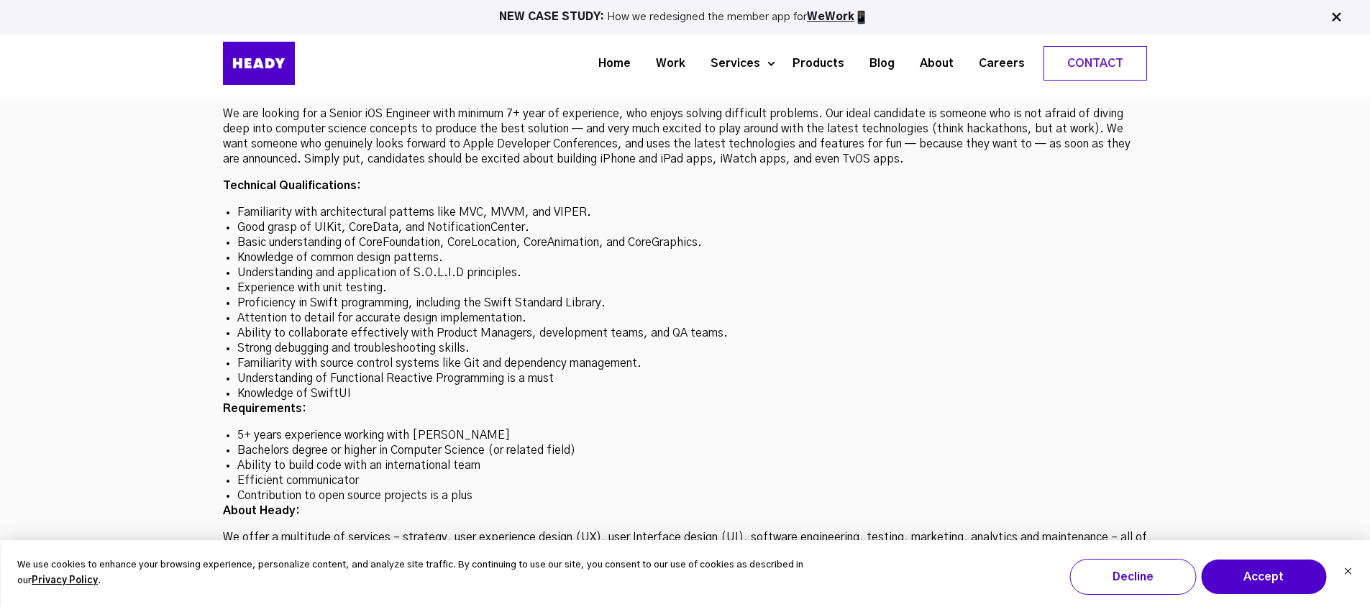
scroll to position [4082, 0]
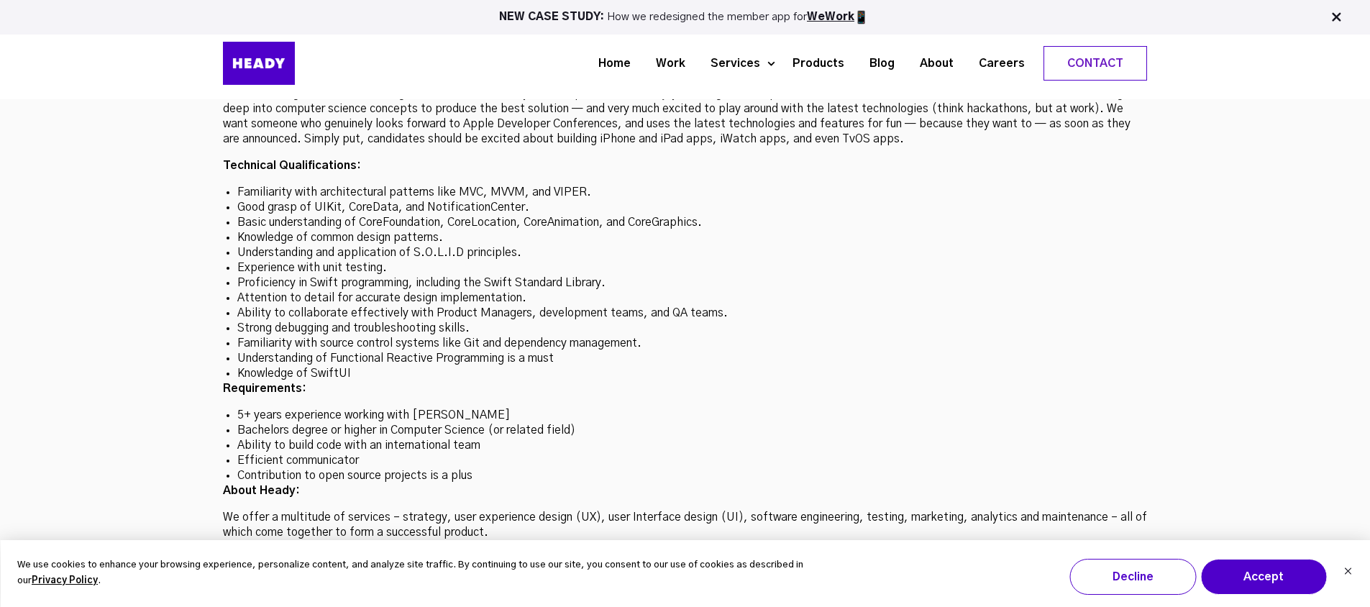
click at [360, 275] on li "Proficiency in Swift programming, including the Swift Standard Library." at bounding box center [684, 282] width 895 height 15
click at [380, 321] on li "Strong debugging and troubleshooting skills." at bounding box center [684, 328] width 895 height 15
drag, startPoint x: 241, startPoint y: 210, endPoint x: 395, endPoint y: 281, distance: 169.6
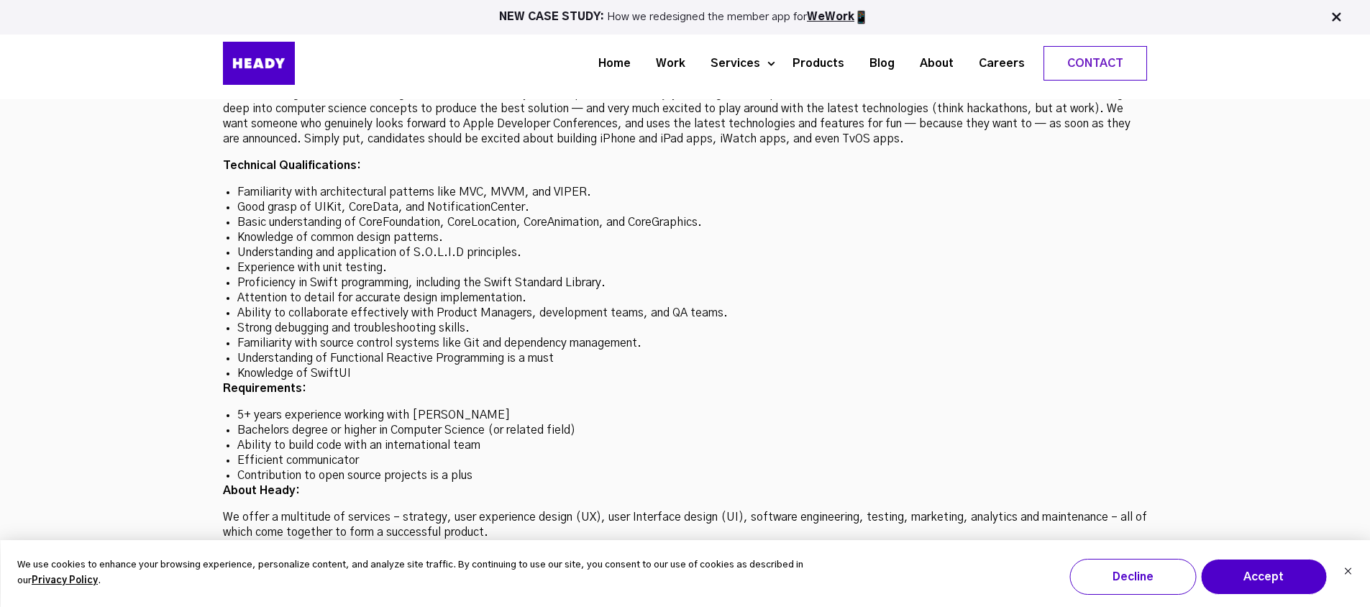
click at [406, 274] on ul "Familiarity with architectural patterns like MVC, MVVM, and VIPER. Good grasp o…" at bounding box center [685, 283] width 924 height 196
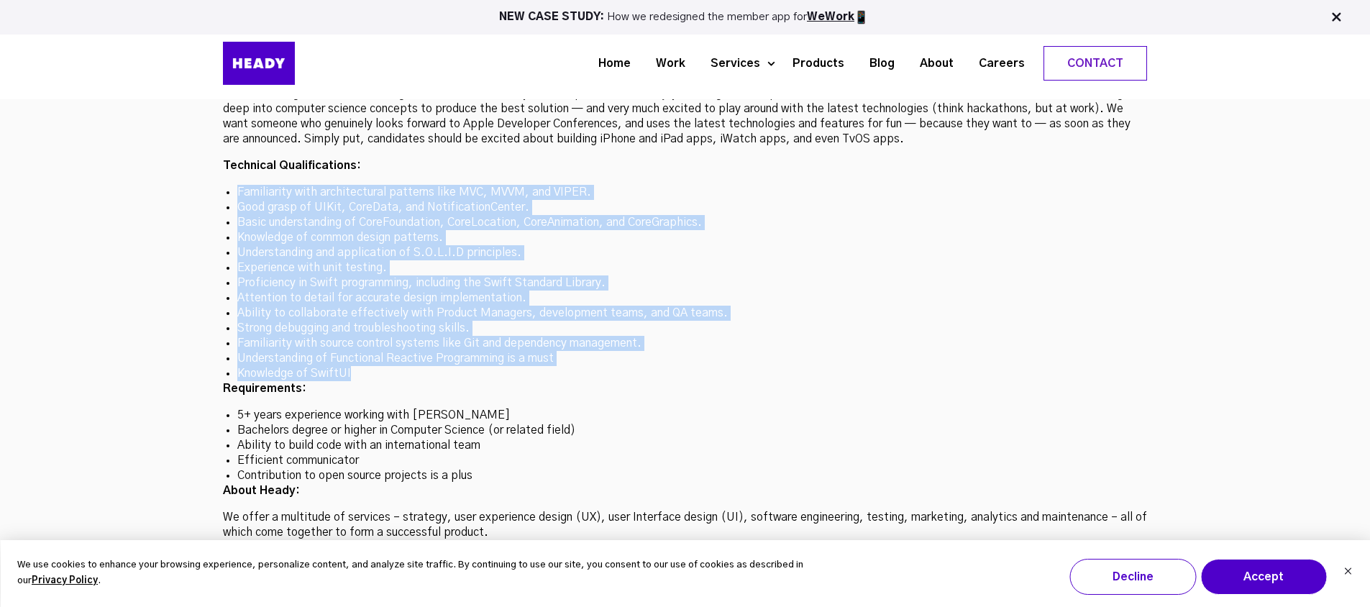
drag, startPoint x: 358, startPoint y: 297, endPoint x: 234, endPoint y: 122, distance: 214.1
click at [234, 185] on ul "Familiarity with architectural patterns like MVC, MVVM, and VIPER. Good grasp o…" at bounding box center [685, 283] width 924 height 196
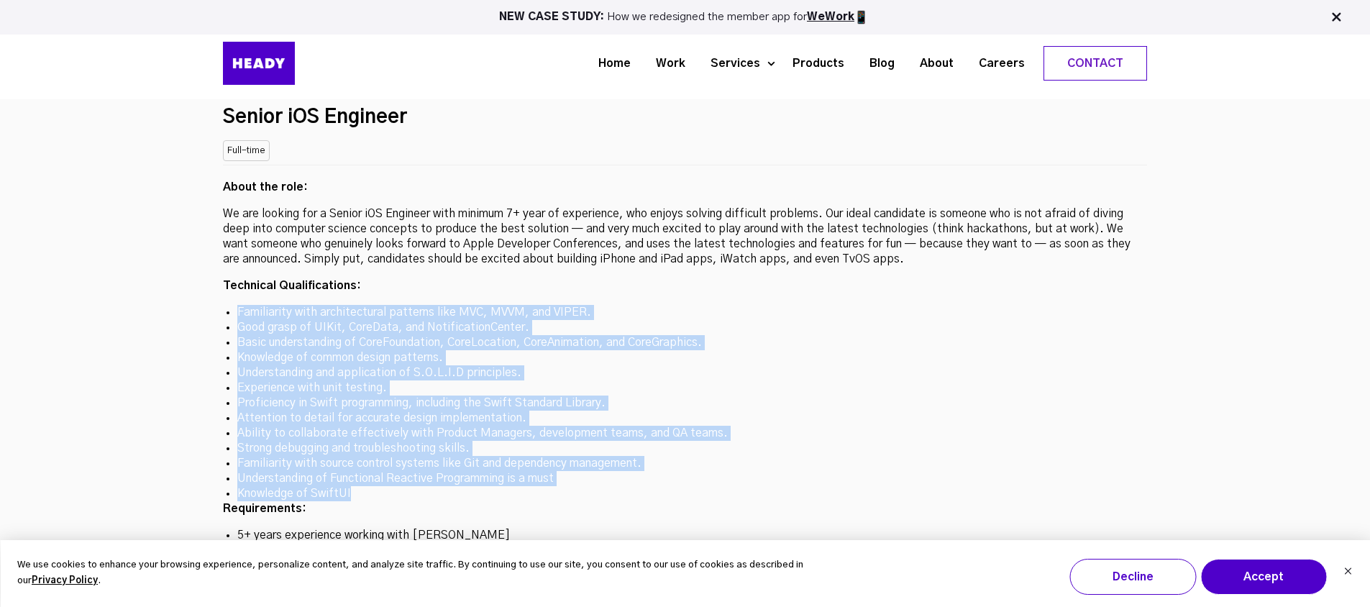
scroll to position [3956, 0]
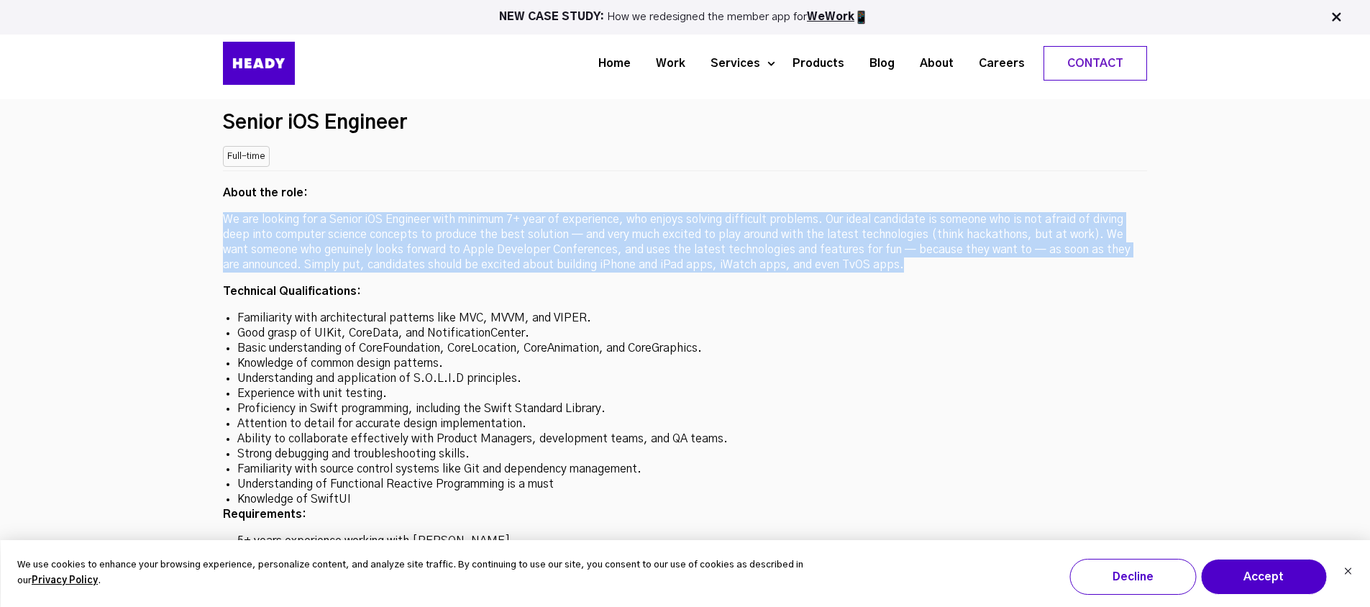
drag, startPoint x: 224, startPoint y: 154, endPoint x: 911, endPoint y: 200, distance: 688.3
click at [911, 212] on p "We are looking for a Senior iOS Engineer with minimum 7+ year of experience, wh…" at bounding box center [685, 242] width 924 height 60
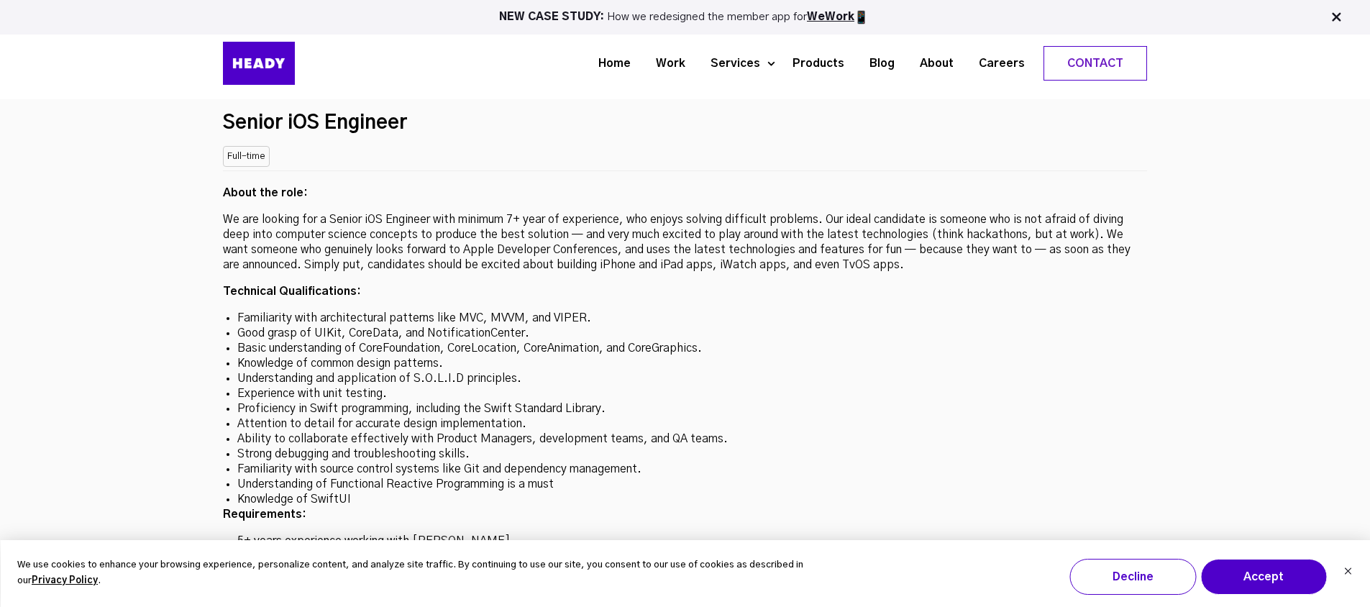
click at [695, 431] on li "Ability to collaborate effectively with Product Managers, development teams, an…" at bounding box center [684, 438] width 895 height 15
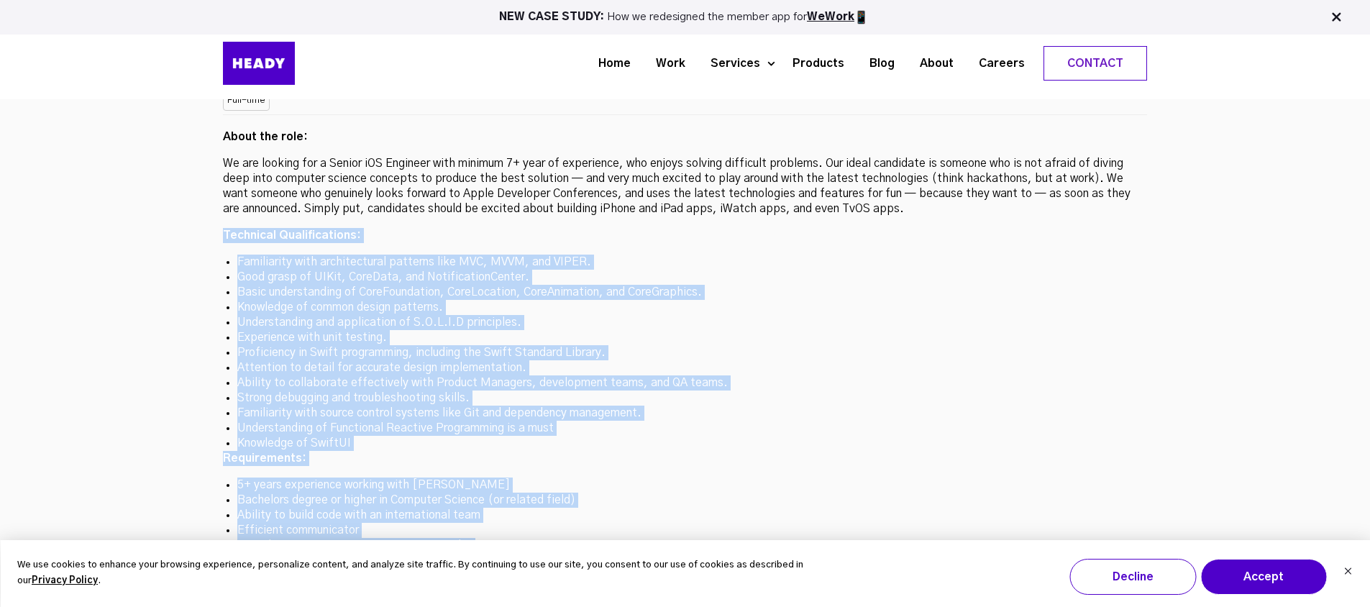
scroll to position [3840, 0]
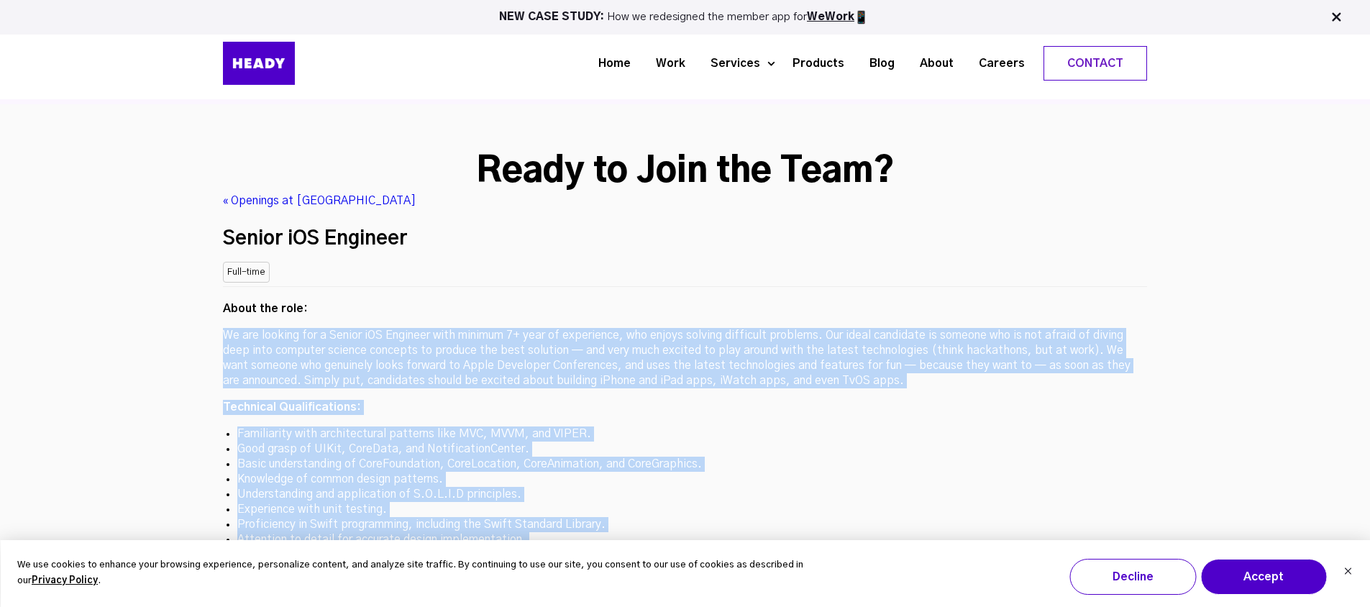
drag, startPoint x: 627, startPoint y: 314, endPoint x: 224, endPoint y: 254, distance: 407.1
click at [224, 286] on div "About the role: We are looking for a Senior iOS Engineer with minimum 7+ year o…" at bounding box center [685, 549] width 924 height 526
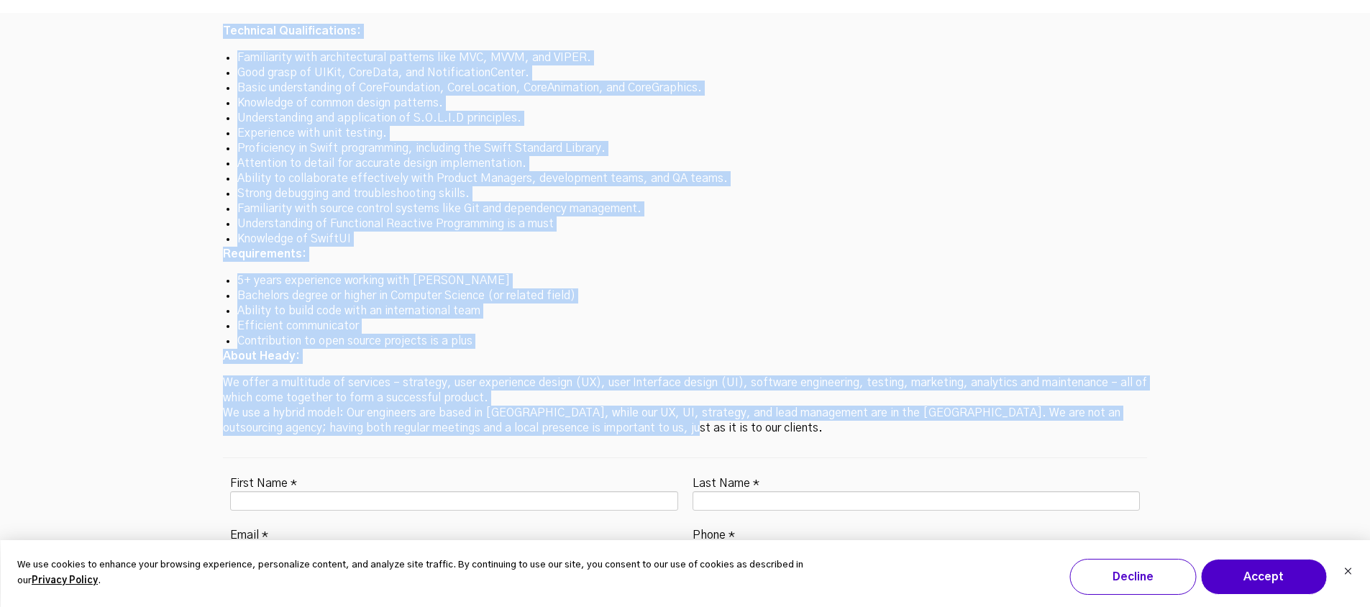
scroll to position [4282, 0]
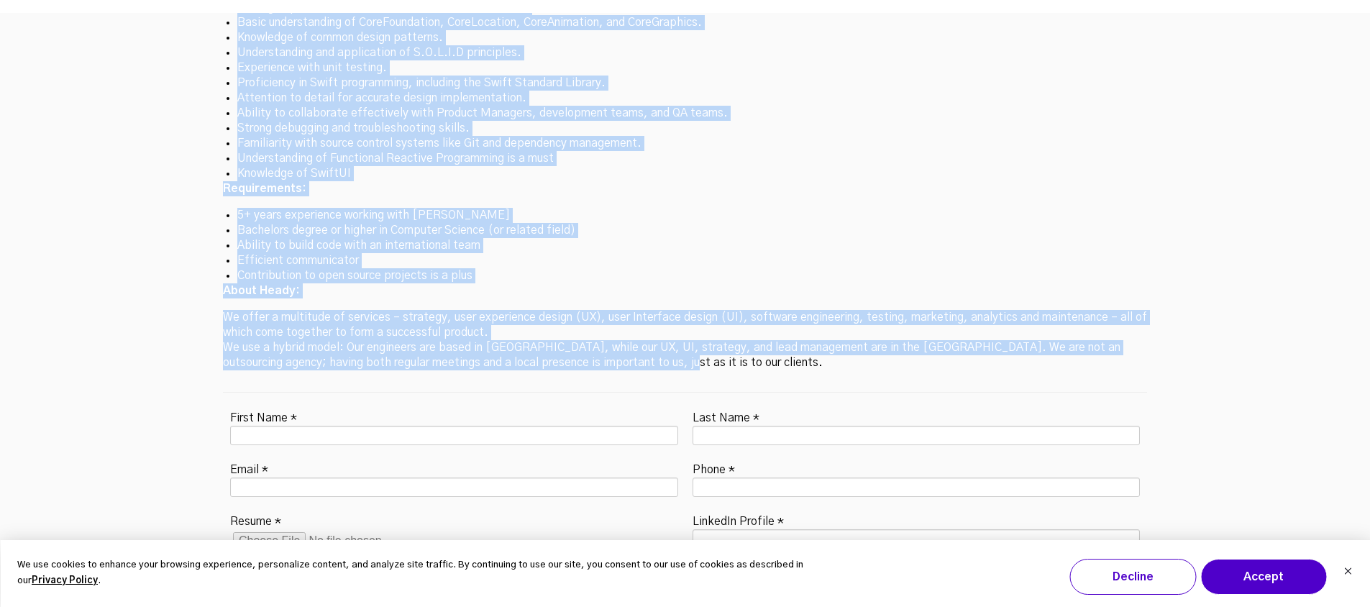
click at [513, 310] on p "We offer a multitude of services – strategy, user experience design (UX), user …" at bounding box center [685, 340] width 924 height 60
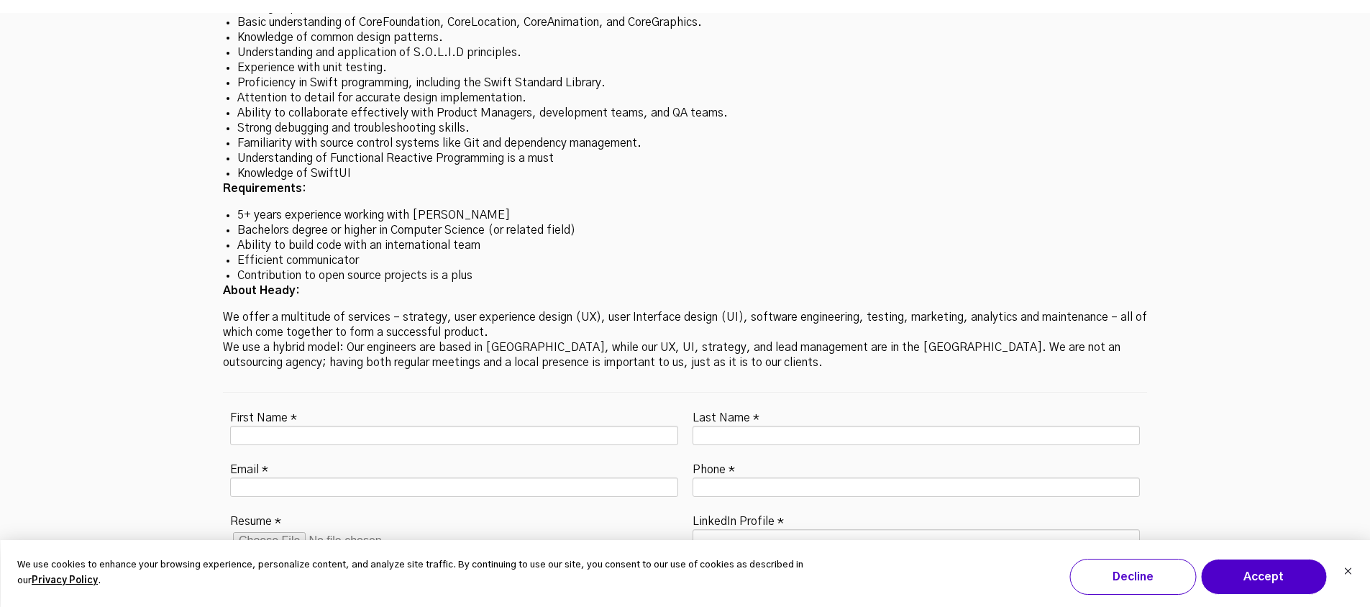
click at [516, 310] on p "We offer a multitude of services – strategy, user experience design (UX), user …" at bounding box center [685, 340] width 924 height 60
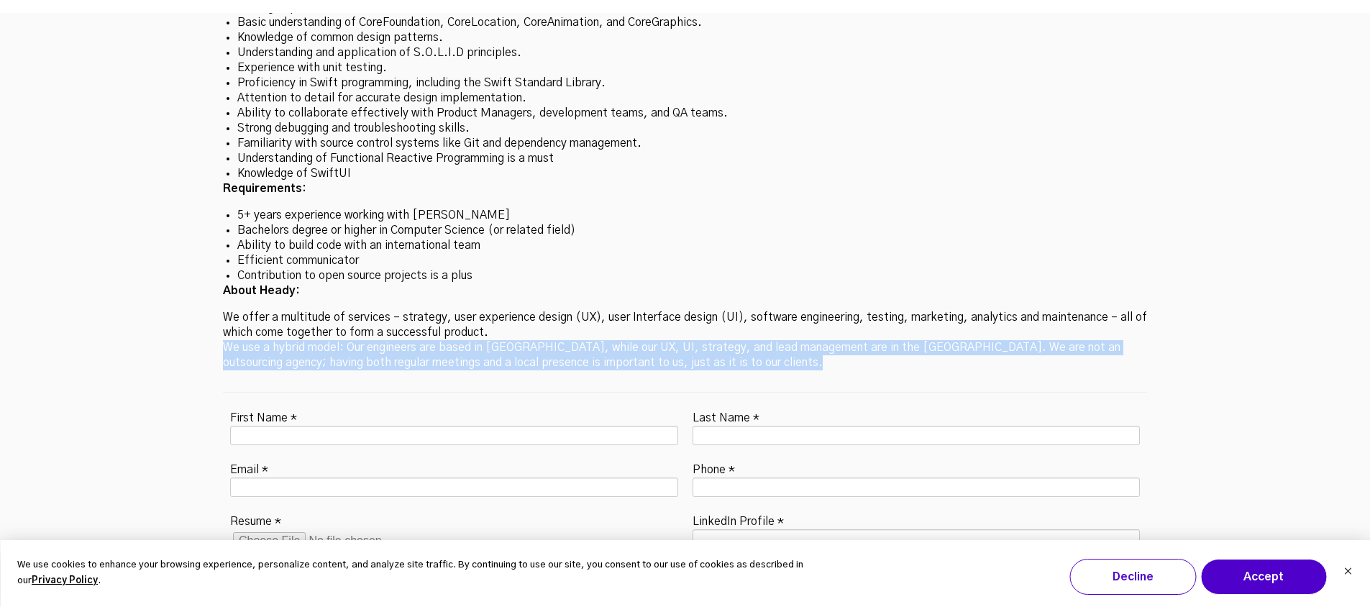
click at [516, 310] on p "We offer a multitude of services – strategy, user experience design (UX), user …" at bounding box center [685, 340] width 924 height 60
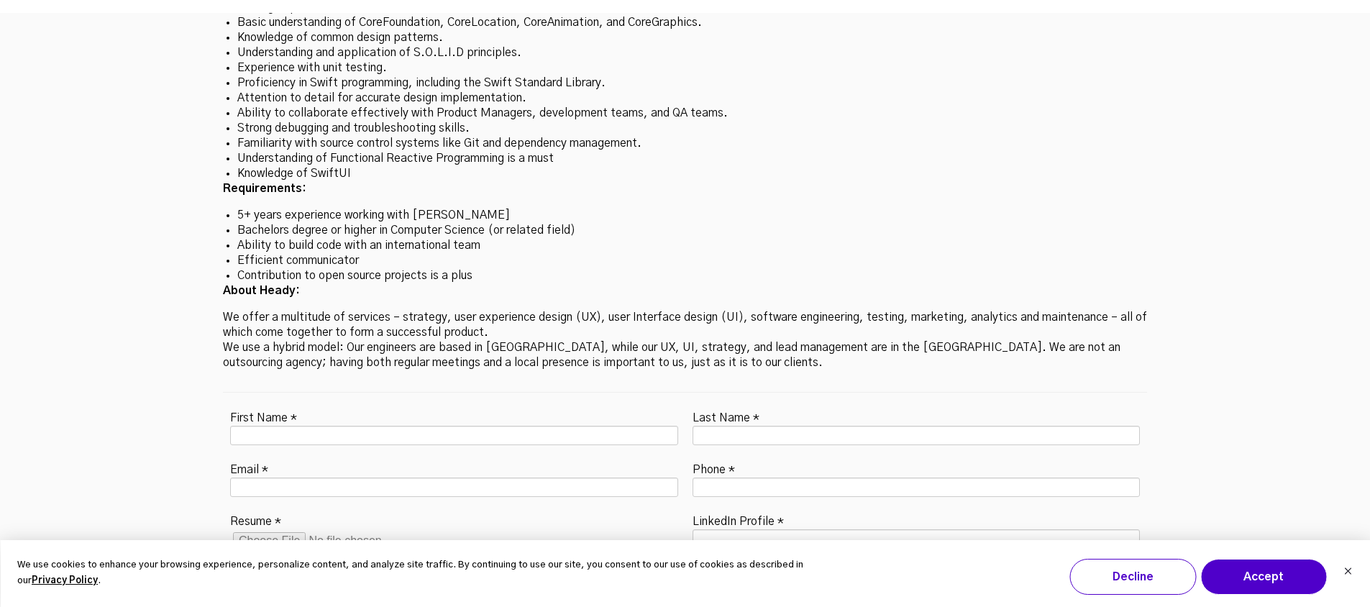
click at [503, 310] on p "We offer a multitude of services – strategy, user experience design (UX), user …" at bounding box center [685, 340] width 924 height 60
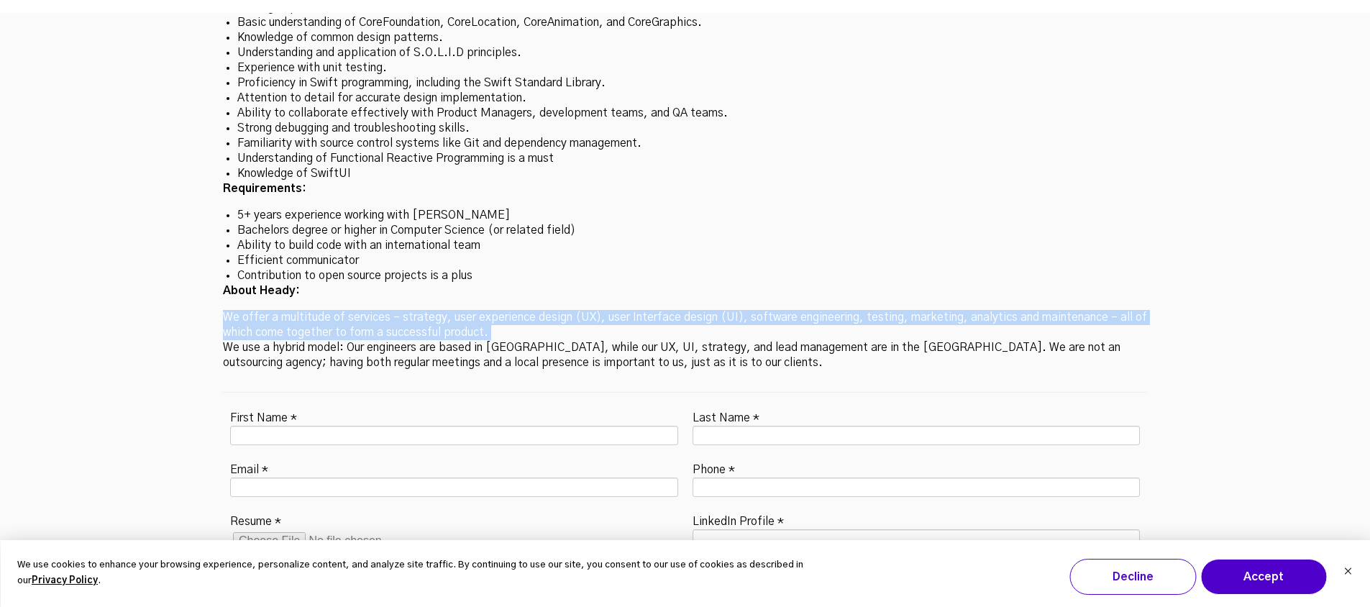
click at [503, 310] on p "We offer a multitude of services – strategy, user experience design (UX), user …" at bounding box center [685, 340] width 924 height 60
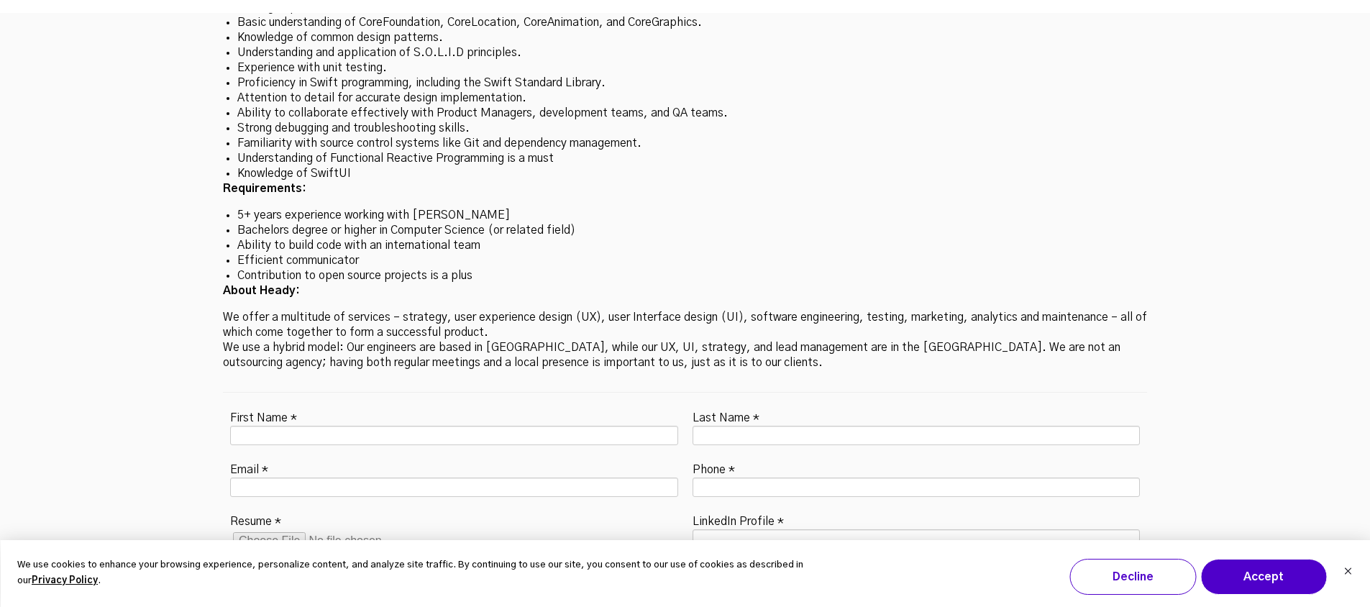
click at [622, 310] on p "We offer a multitude of services – strategy, user experience design (UX), user …" at bounding box center [685, 340] width 924 height 60
